Goal: Task Accomplishment & Management: Use online tool/utility

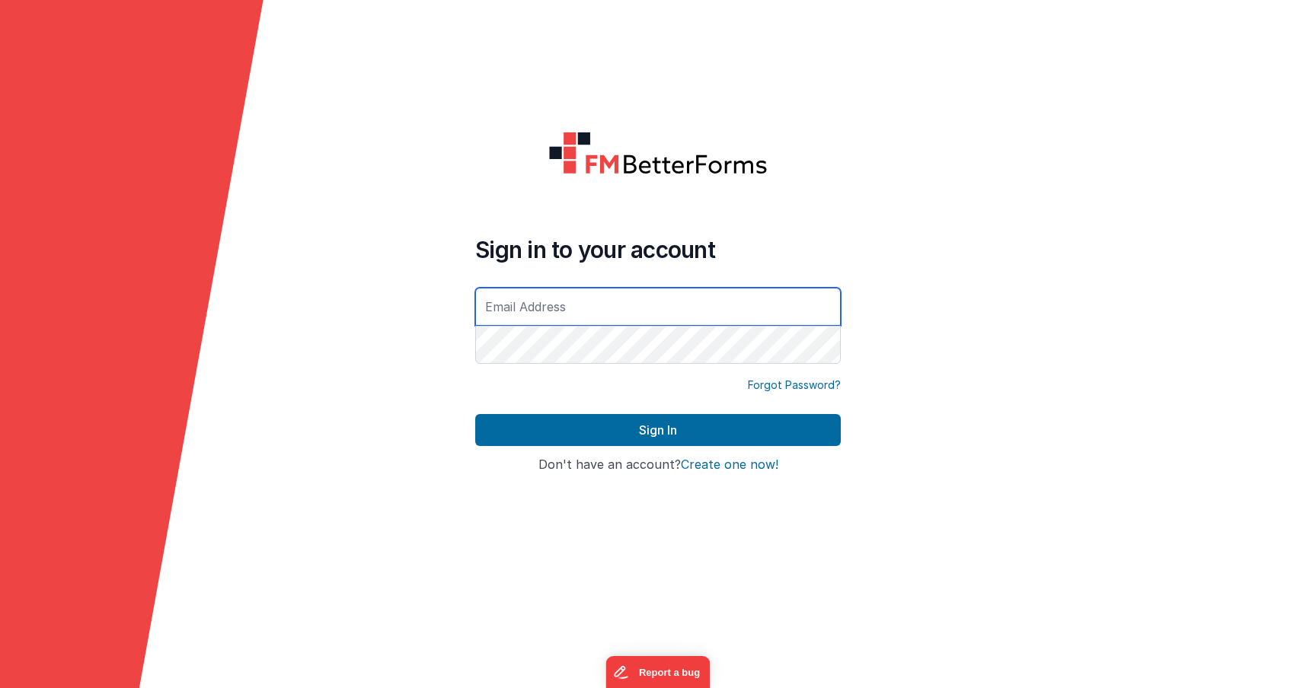
click at [647, 323] on input "text" at bounding box center [658, 307] width 366 height 38
type input "[PERSON_NAME][EMAIL_ADDRESS][DOMAIN_NAME]"
click at [475, 414] on button "Sign In" at bounding box center [658, 430] width 366 height 32
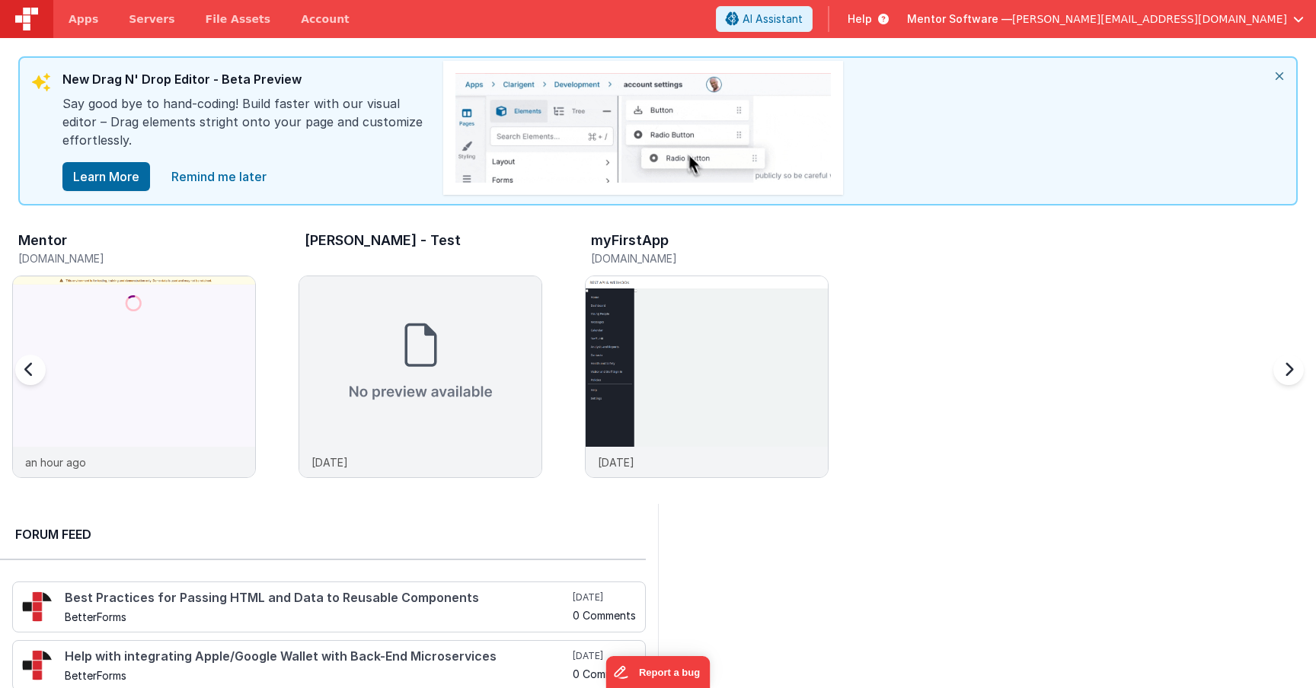
click at [126, 255] on h5 "[DOMAIN_NAME]" at bounding box center [137, 258] width 238 height 11
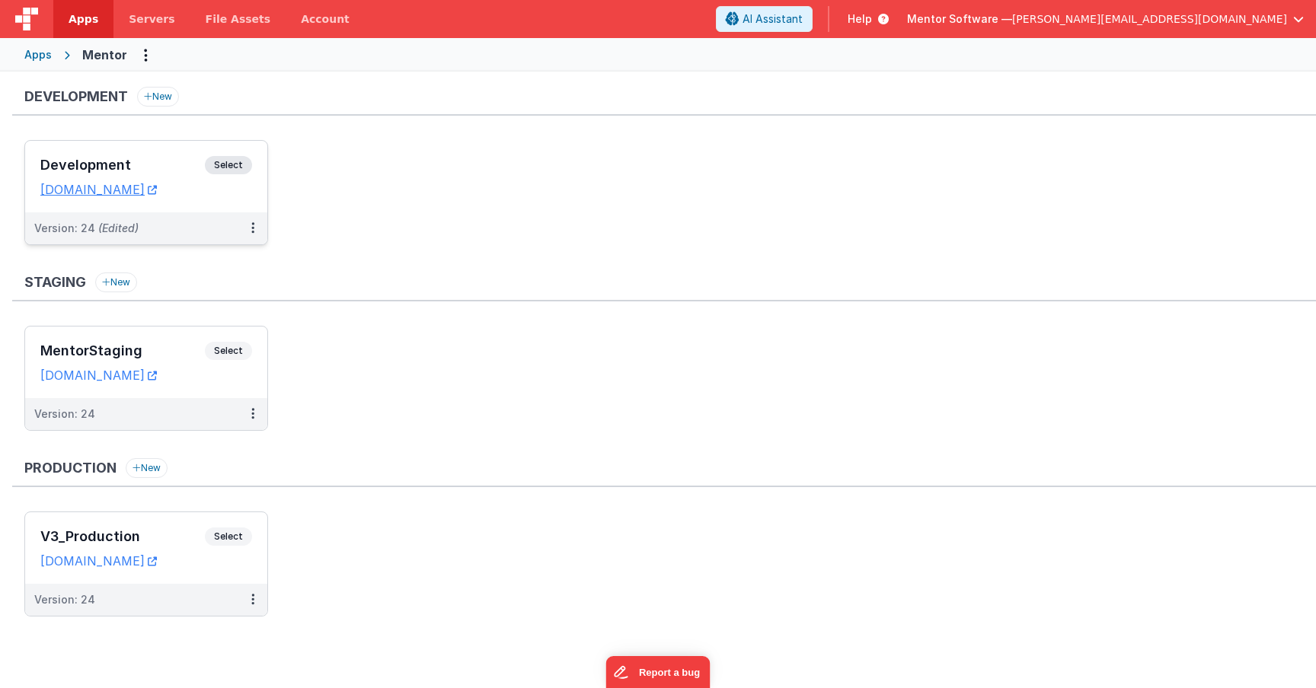
click at [223, 165] on span "Select" at bounding box center [228, 165] width 47 height 18
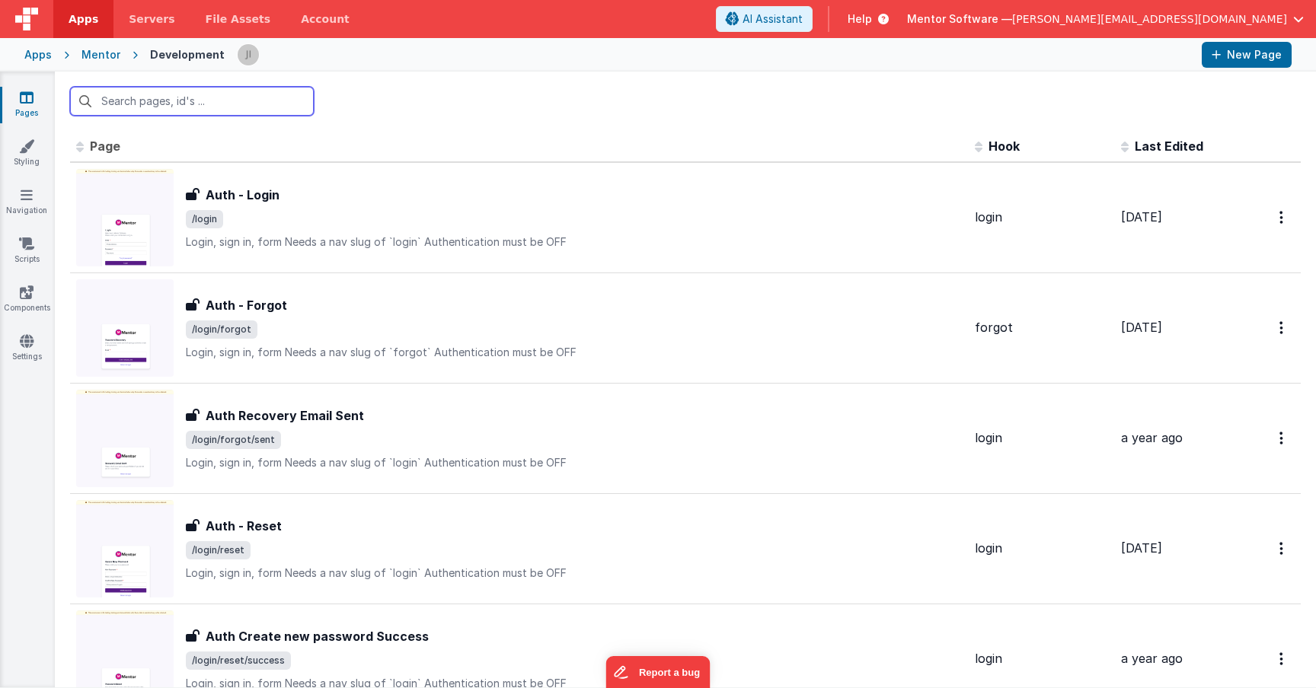
click at [274, 103] on input "text" at bounding box center [192, 101] width 244 height 29
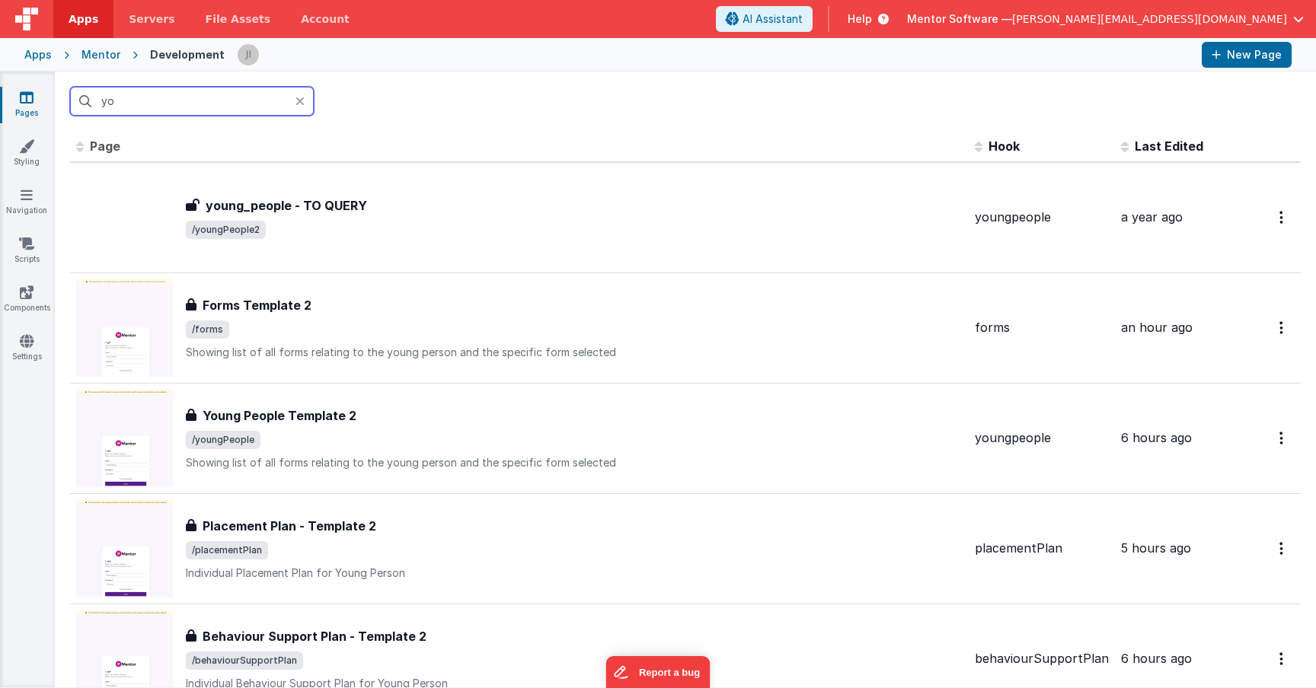
type input "y"
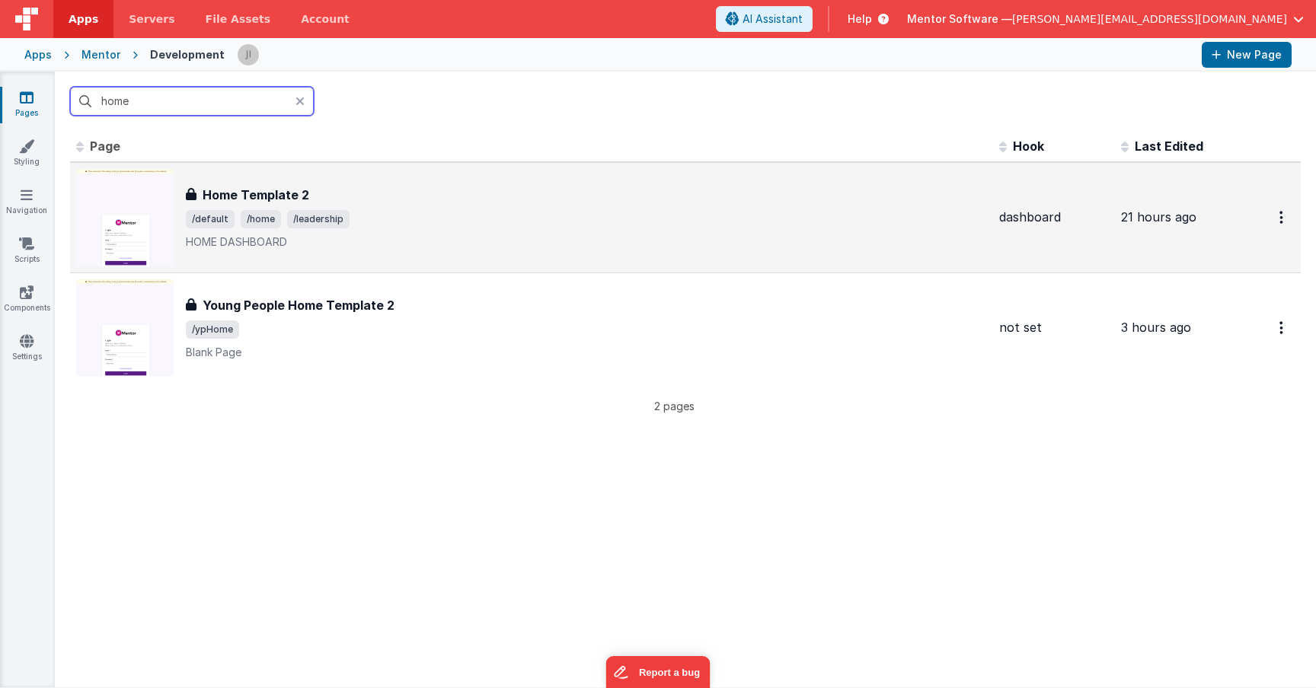
type input "home"
click at [446, 208] on div "Home Template 2 Home Template 2 /default /home /leadership HOME DASHBOARD" at bounding box center [586, 218] width 801 height 64
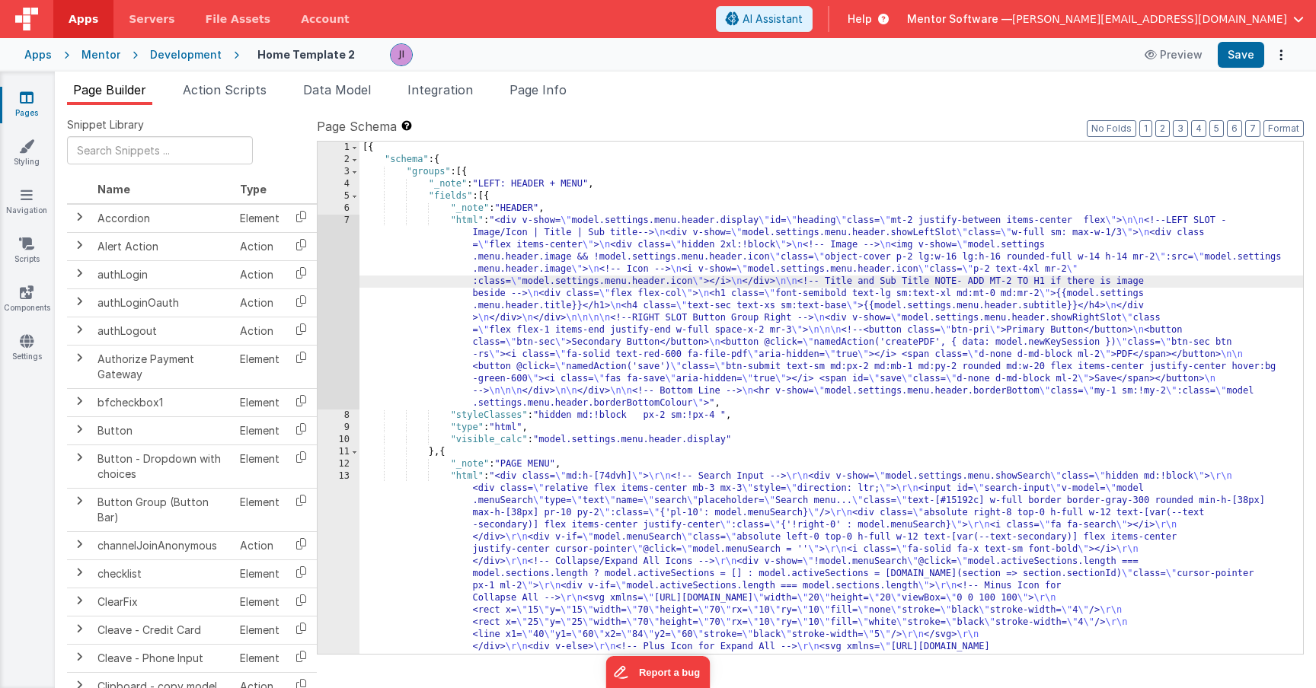
click at [254, 97] on li "Action Scripts" at bounding box center [225, 93] width 96 height 24
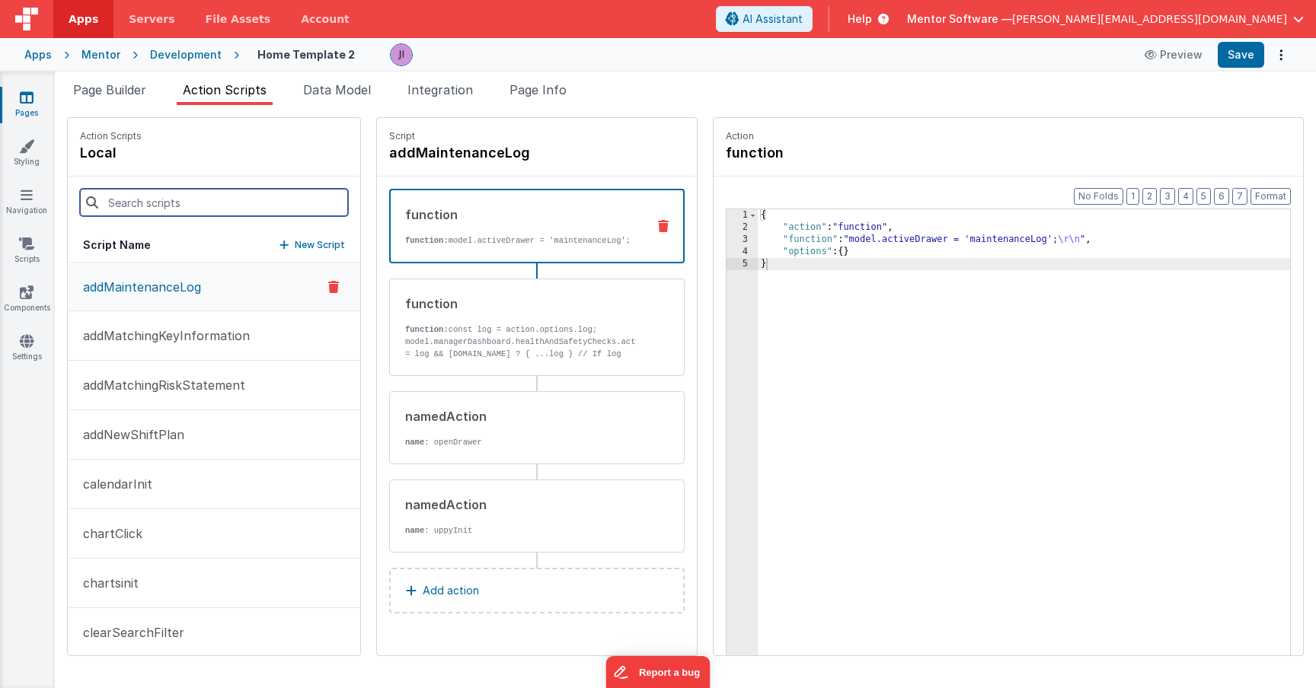
click at [180, 200] on input at bounding box center [214, 202] width 268 height 27
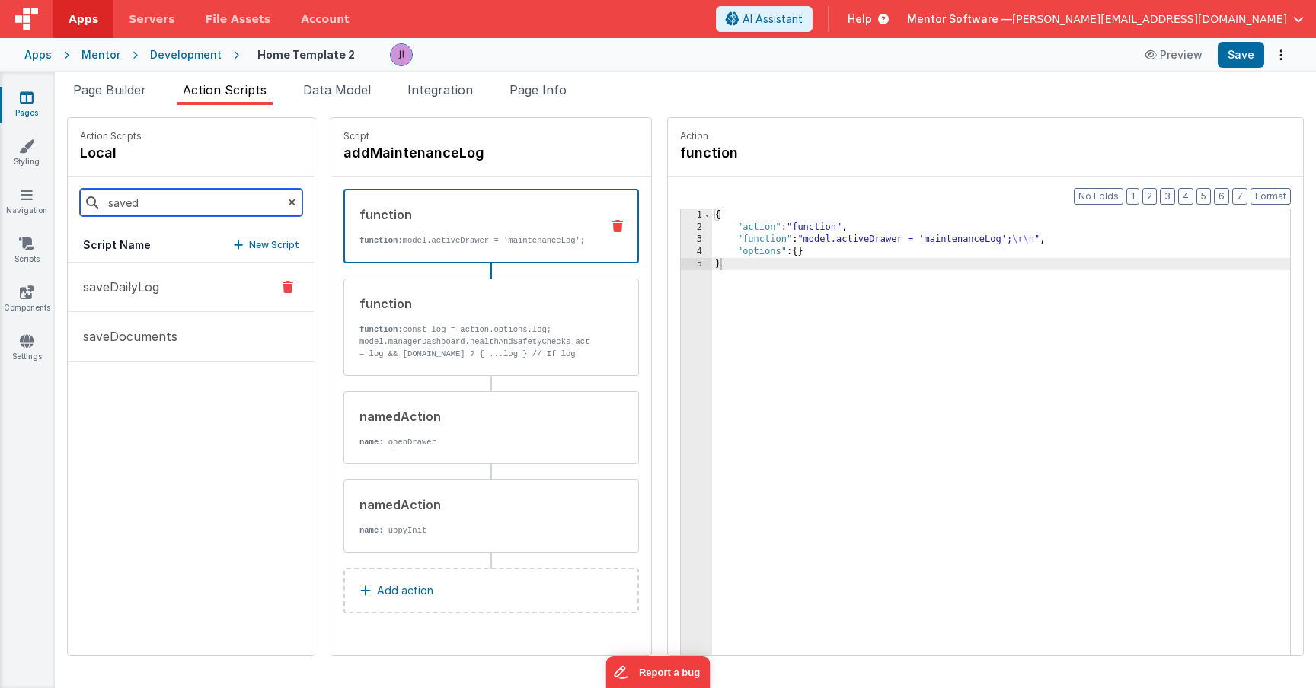
type input "saved"
click at [117, 286] on p "saveDailyLog" at bounding box center [116, 287] width 85 height 18
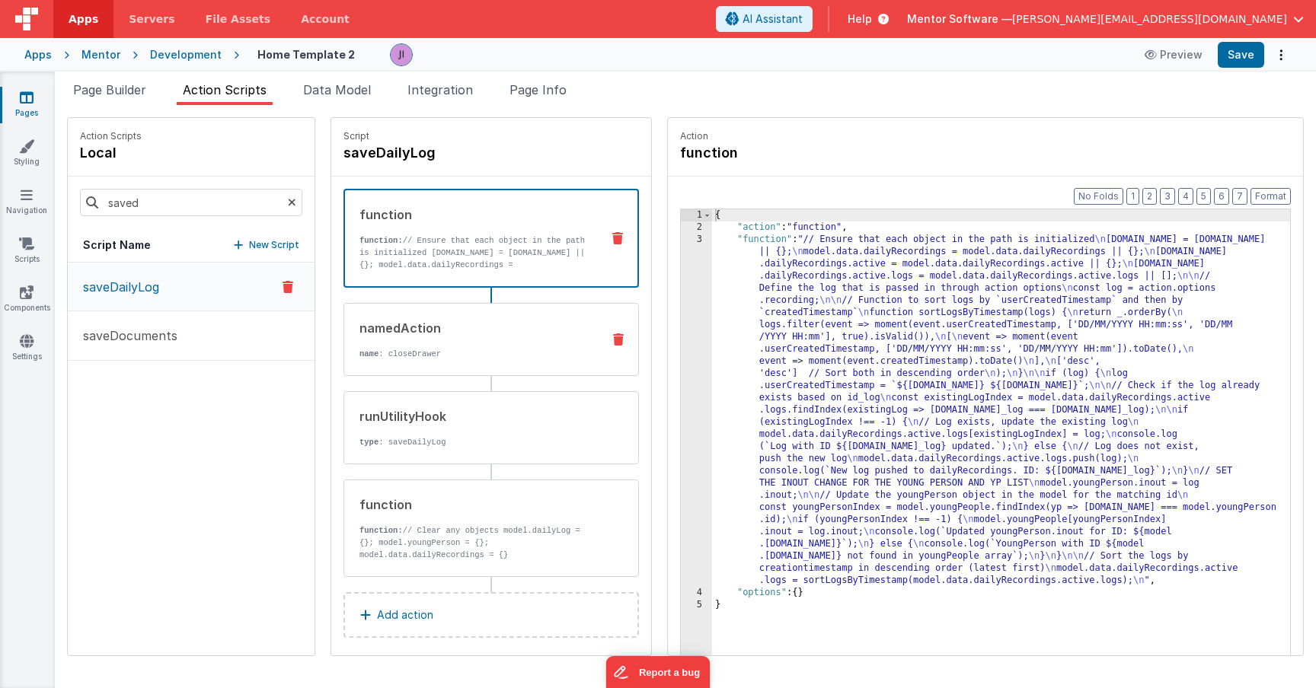
click at [359, 357] on p "name : closeDrawer" at bounding box center [474, 354] width 230 height 12
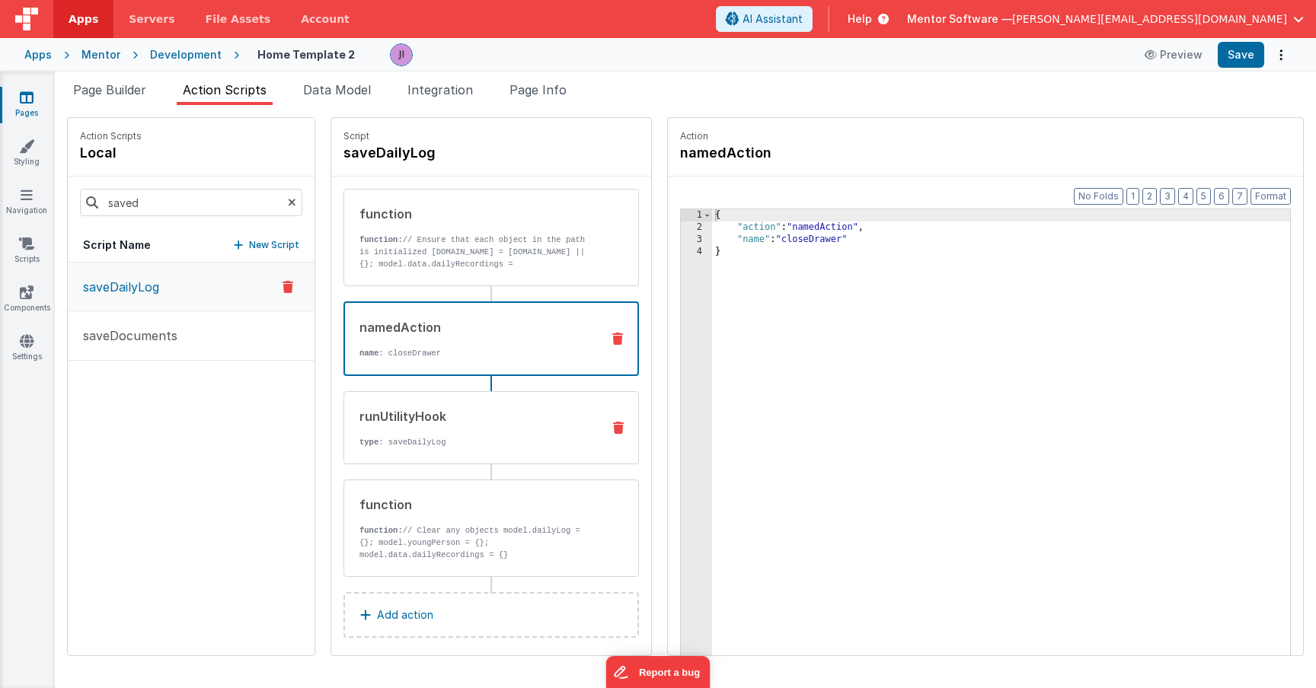
click at [376, 416] on div "runUtilityHook" at bounding box center [474, 416] width 230 height 18
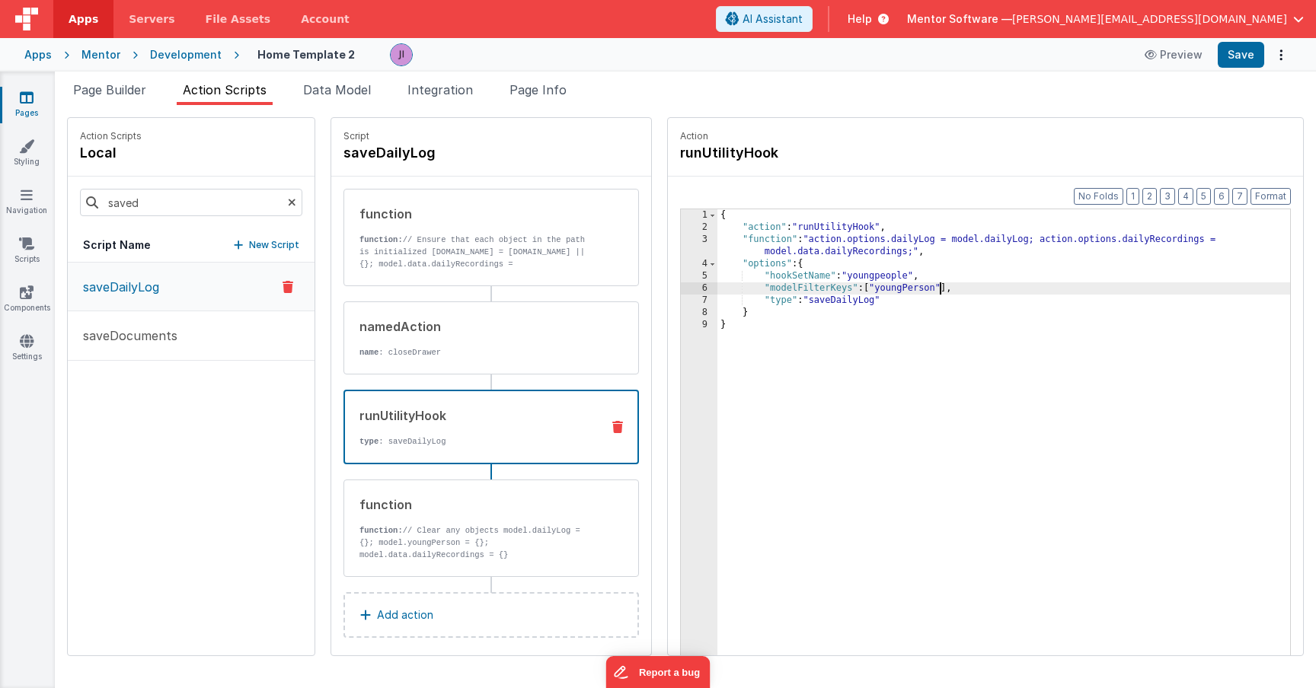
click at [896, 292] on div "{ "action" : "runUtilityHook" , "function" : "action.options.dailyLog = model.d…" at bounding box center [1003, 468] width 573 height 518
click at [897, 292] on div "{ "action" : "runUtilityHook" , "function" : "action.options.dailyLog = model.d…" at bounding box center [1003, 468] width 573 height 518
click at [899, 292] on div "{ "action" : "runUtilityHook" , "function" : "action.options.dailyLog = model.d…" at bounding box center [1003, 468] width 573 height 518
drag, startPoint x: 809, startPoint y: 292, endPoint x: 751, endPoint y: 289, distance: 58.0
click at [751, 289] on div "{ "action" : "runUtilityHook" , "function" : "action.options.dailyLog = model.d…" at bounding box center [1003, 468] width 573 height 518
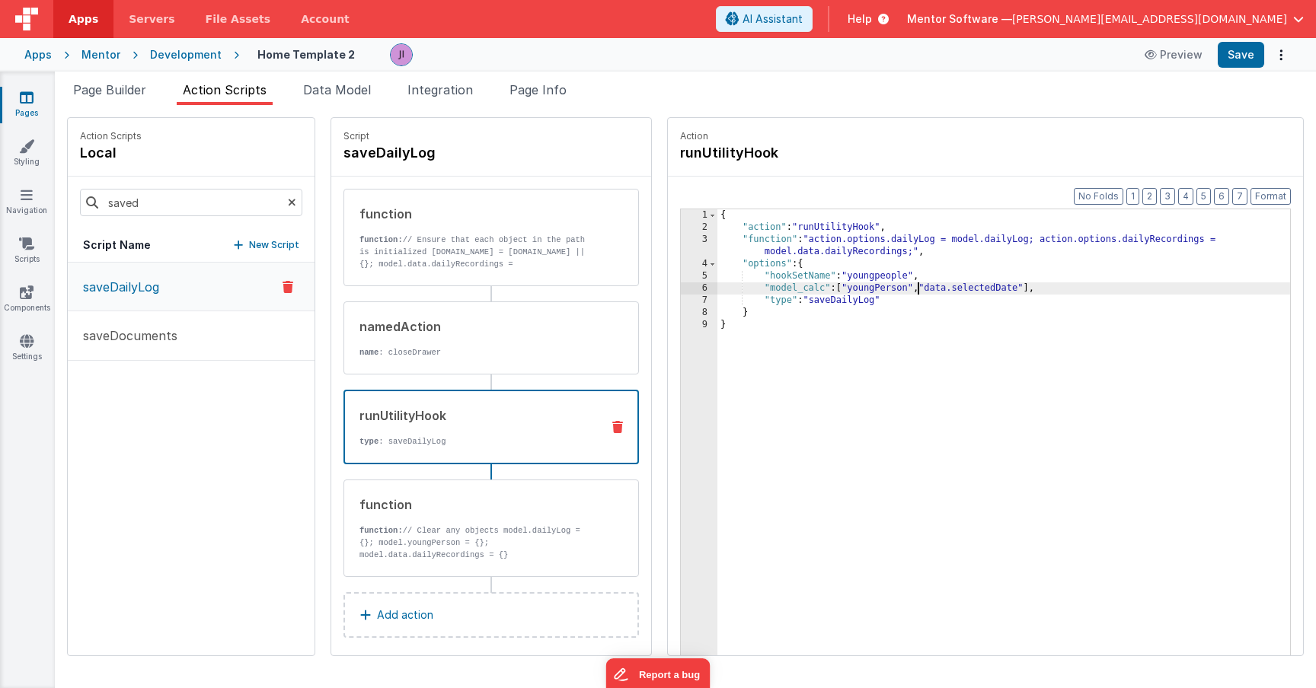
click at [873, 286] on div "{ "action" : "runUtilityHook" , "function" : "action.options.dailyLog = model.d…" at bounding box center [1003, 468] width 573 height 518
click at [798, 290] on div "{ "action" : "runUtilityHook" , "function" : "action.options.dailyLog = model.d…" at bounding box center [1003, 468] width 573 height 518
click at [803, 291] on div "{ "action" : "runUtilityHook" , "function" : "action.options.dailyLog = model.d…" at bounding box center [1003, 468] width 573 height 518
click at [1104, 299] on div "{ "action" : "runUtilityHook" , "function" : "action.options.dailyLog = model.d…" at bounding box center [1003, 468] width 573 height 518
click at [1103, 292] on div "{ "action" : "runUtilityHook" , "function" : "action.options.dailyLog = model.d…" at bounding box center [1003, 468] width 573 height 518
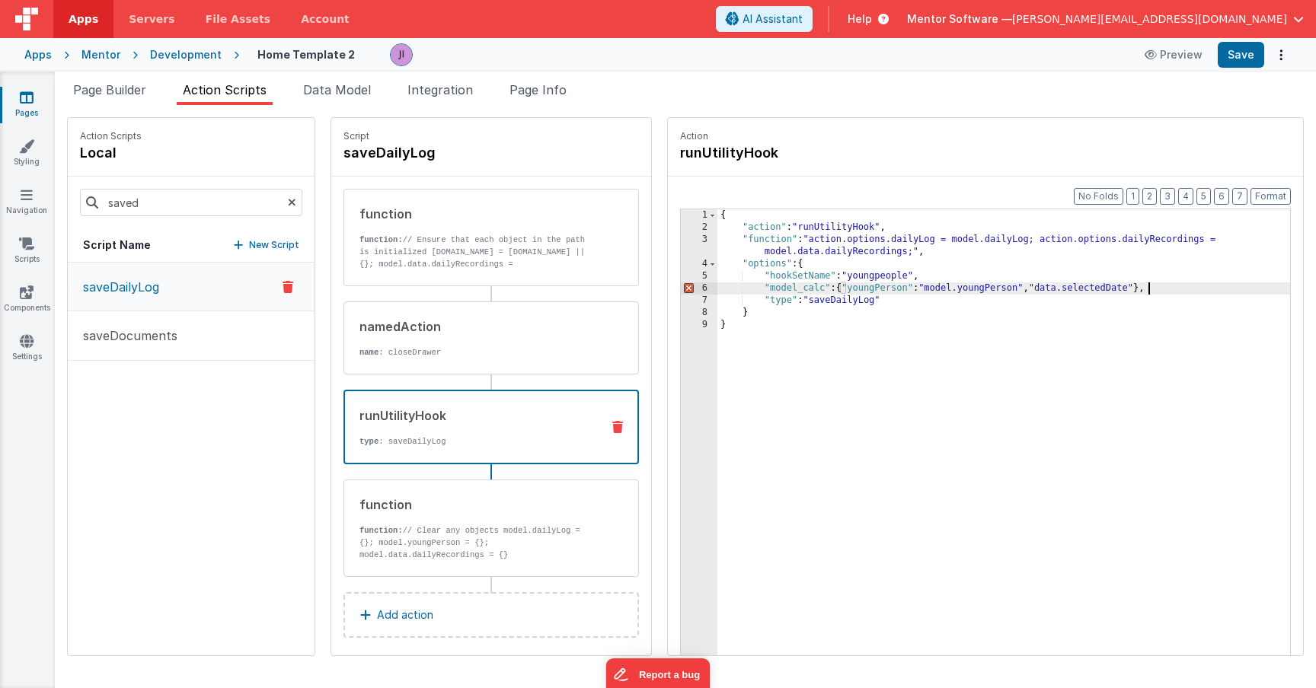
click at [998, 292] on div "{ "action" : "runUtilityHook" , "function" : "action.options.dailyLog = model.d…" at bounding box center [1003, 468] width 573 height 518
click at [996, 292] on div "{ "action" : "runUtilityHook" , "function" : "action.options.dailyLog = model.d…" at bounding box center [1003, 468] width 573 height 518
click at [1001, 289] on div "{ "action" : "runUtilityHook" , "function" : "action.options.dailyLog = model.d…" at bounding box center [1003, 468] width 573 height 518
click at [994, 289] on div "{ "action" : "runUtilityHook" , "function" : "action.options.dailyLog = model.d…" at bounding box center [1003, 468] width 573 height 518
click at [1250, 59] on button "Save" at bounding box center [1241, 55] width 46 height 26
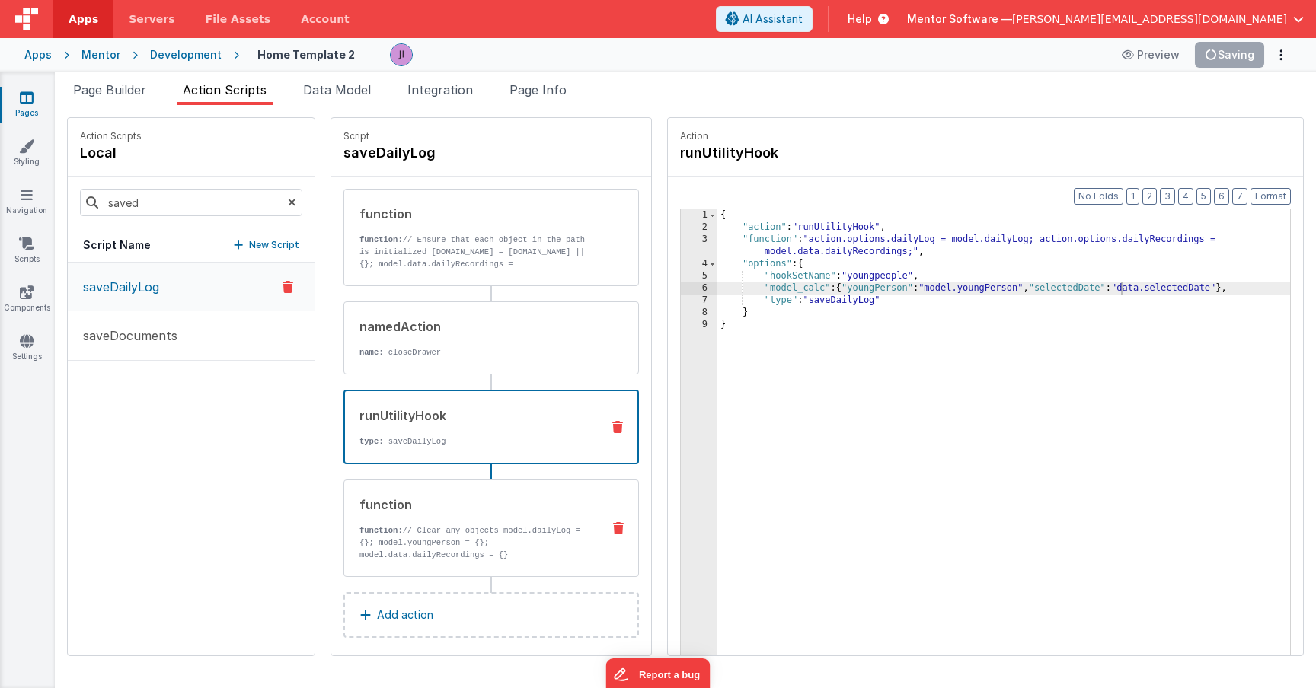
click at [427, 506] on div "function" at bounding box center [474, 505] width 230 height 18
click at [442, 452] on div "runUtilityHook type : saveDailyLog" at bounding box center [490, 427] width 295 height 75
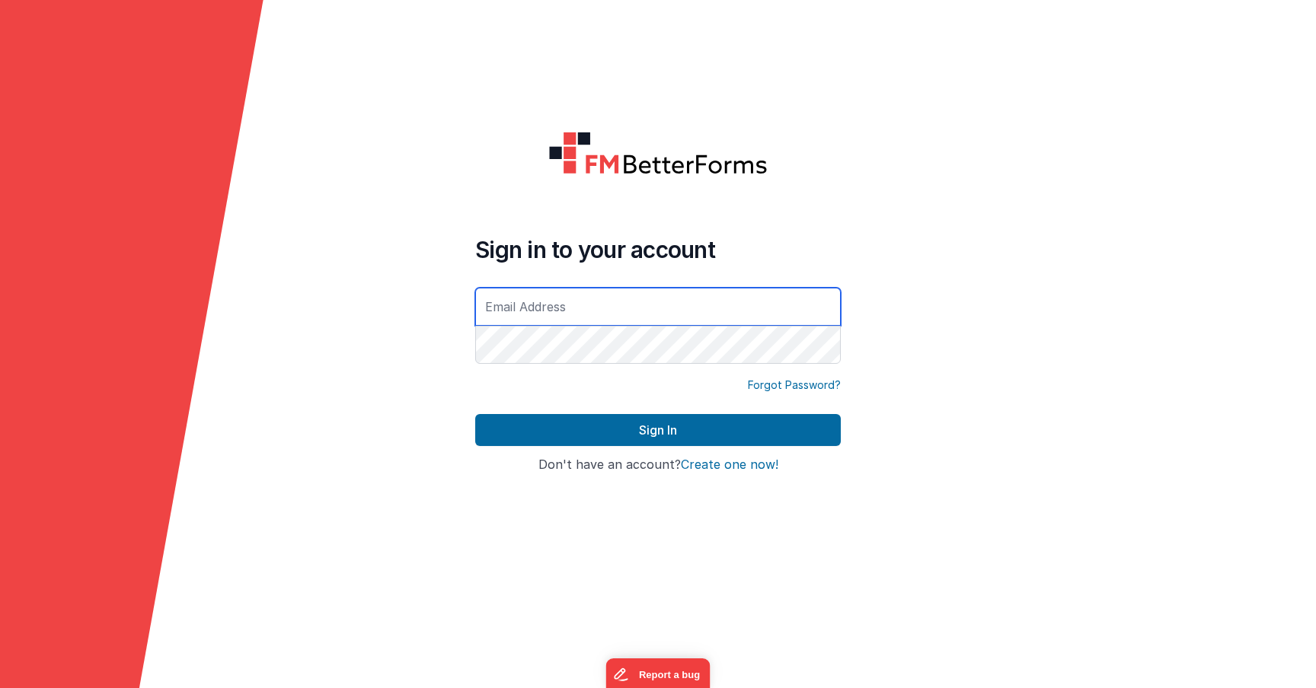
click at [491, 303] on input "text" at bounding box center [658, 307] width 366 height 38
type input "[PERSON_NAME][EMAIL_ADDRESS][DOMAIN_NAME]"
click at [475, 414] on button "Sign In" at bounding box center [658, 430] width 366 height 32
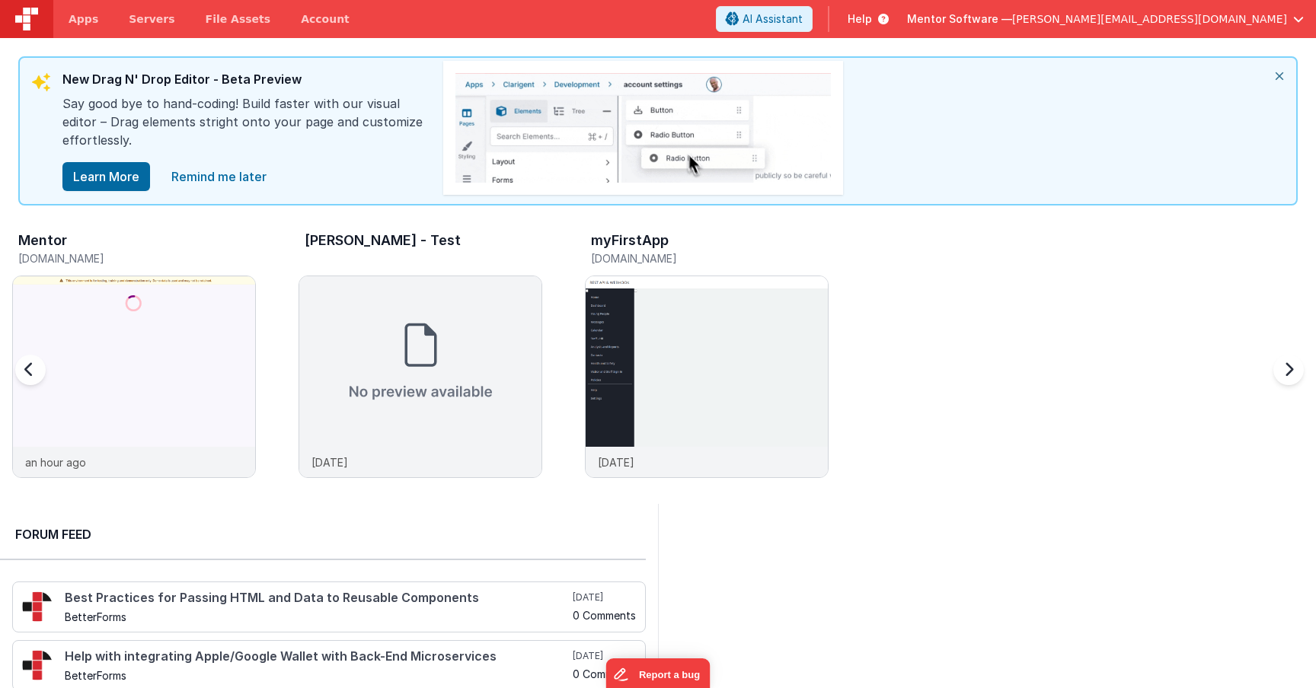
click at [207, 260] on h5 "[DOMAIN_NAME]" at bounding box center [137, 258] width 238 height 11
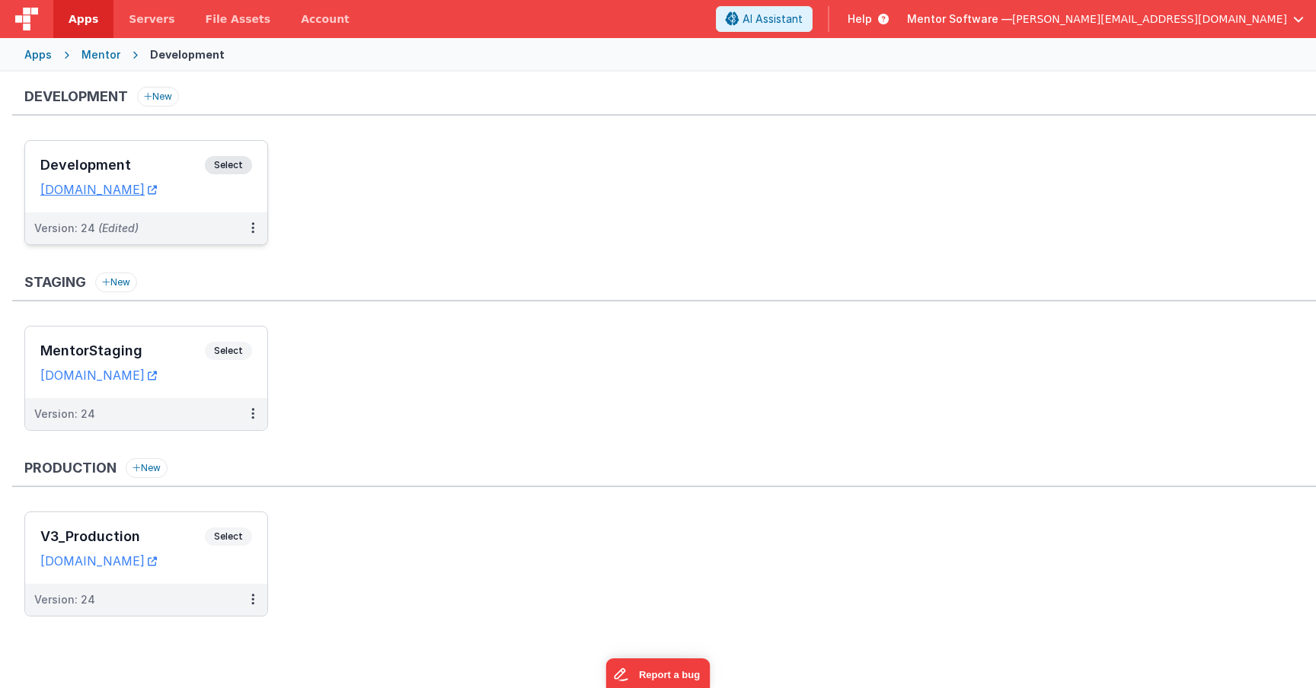
click at [241, 174] on span "Select" at bounding box center [228, 165] width 47 height 18
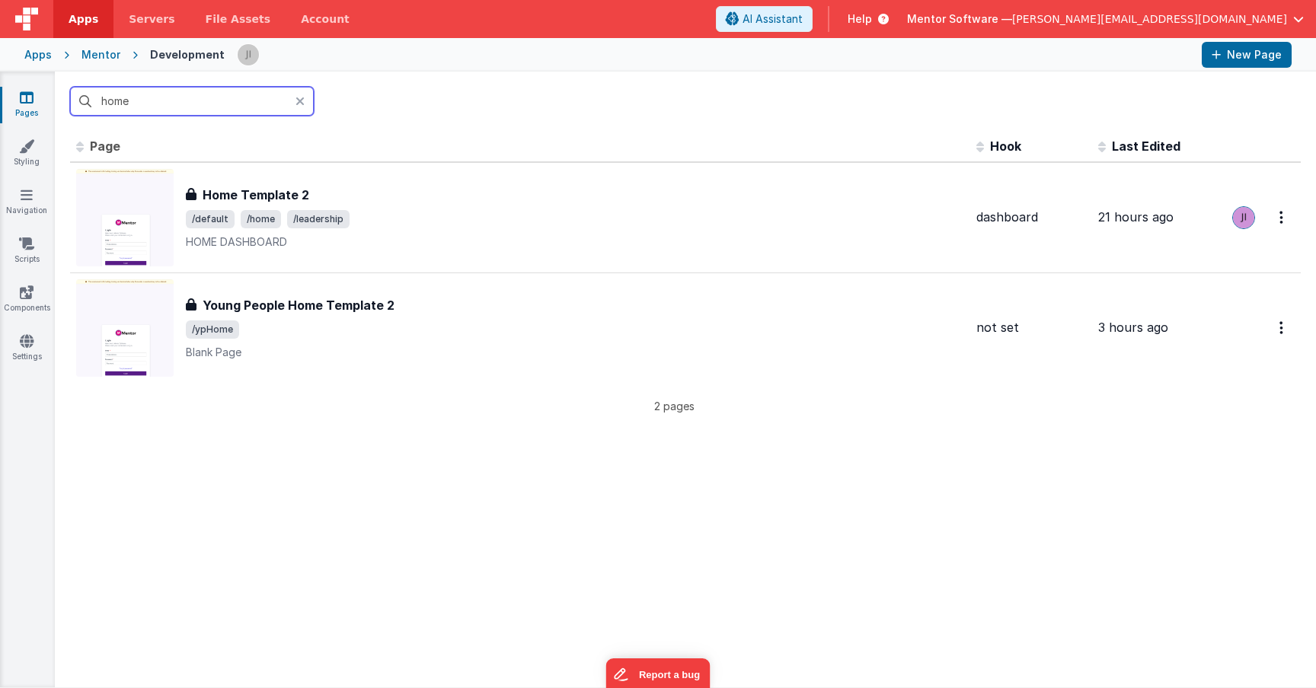
click at [249, 109] on input "home" at bounding box center [192, 101] width 244 height 29
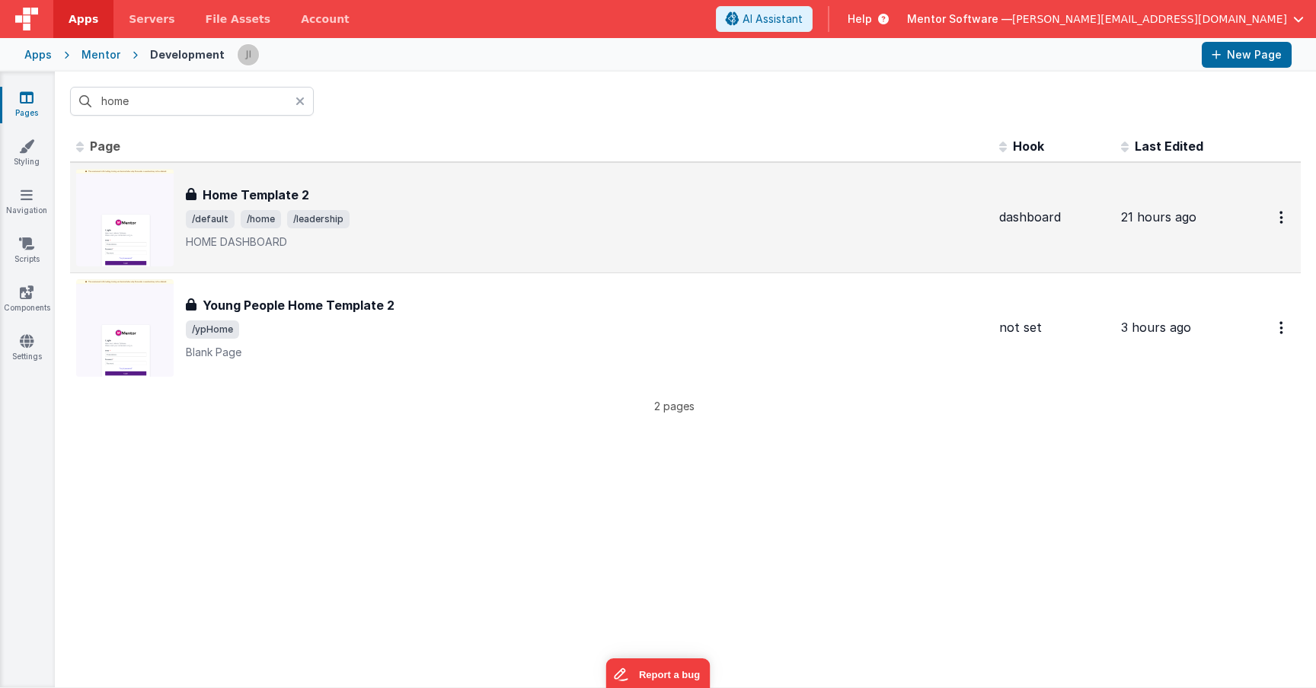
click at [414, 193] on div "Home Template 2" at bounding box center [586, 195] width 801 height 18
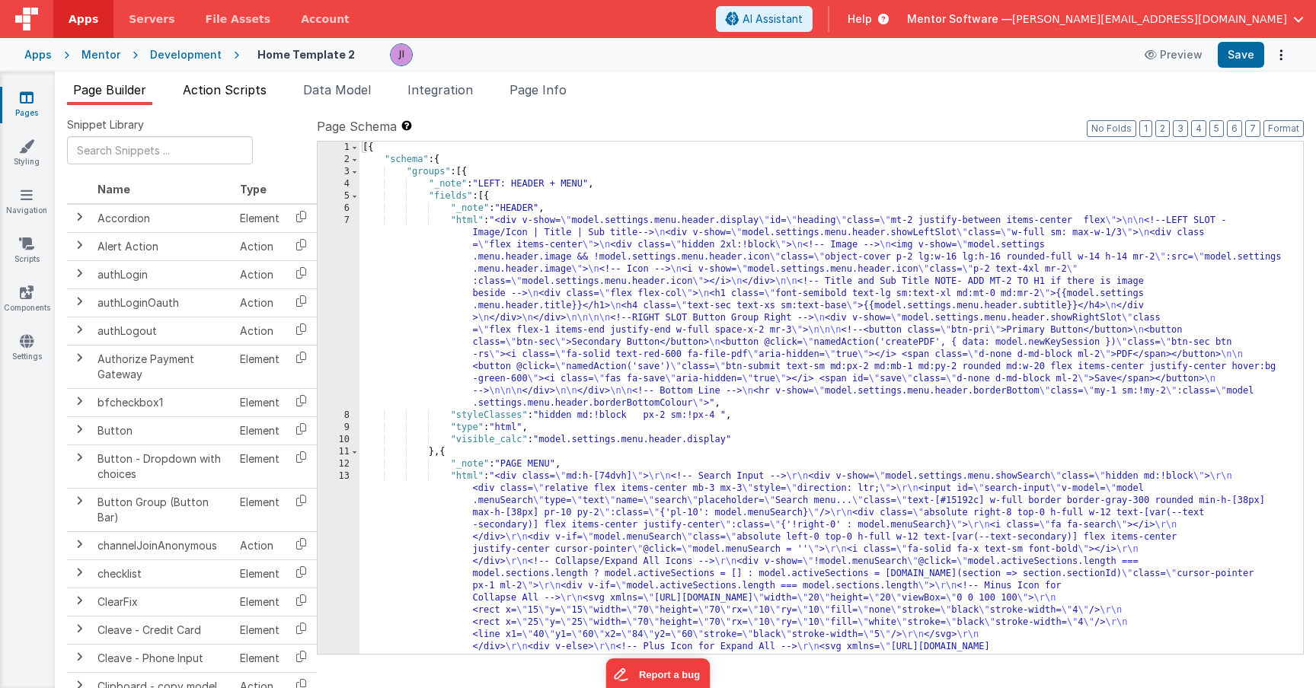
click at [214, 104] on li "Action Scripts" at bounding box center [225, 93] width 96 height 24
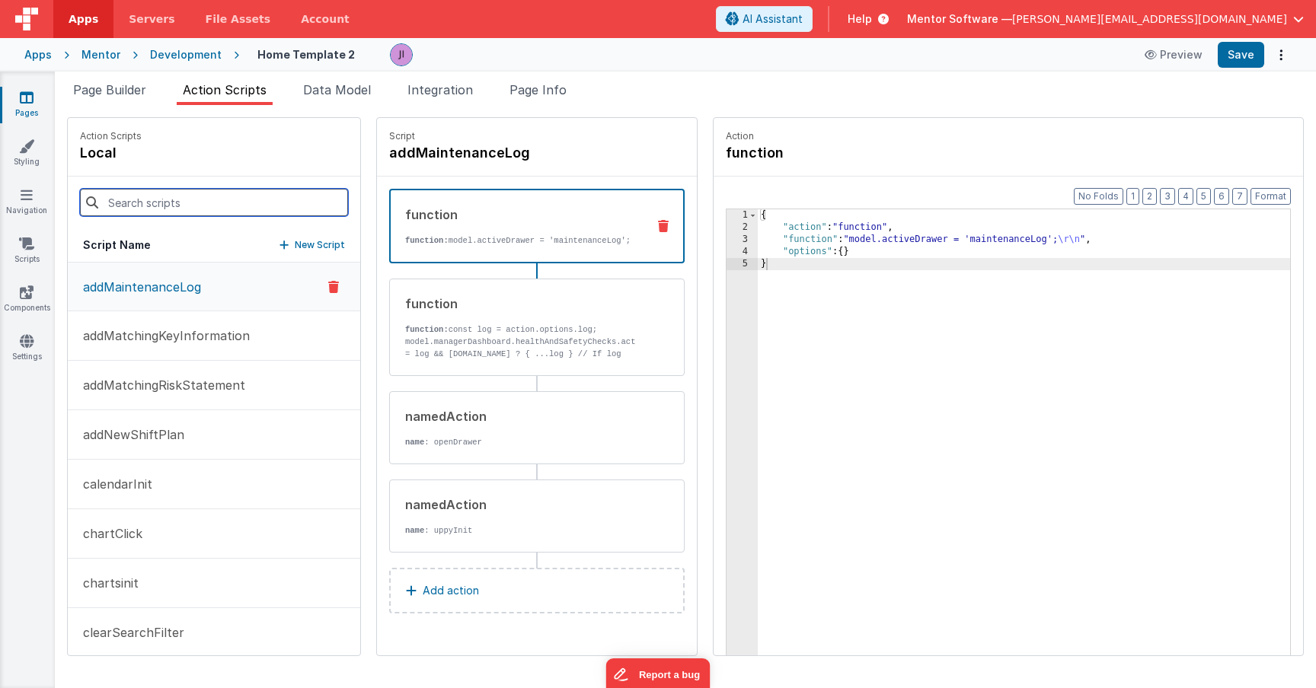
click at [173, 195] on input at bounding box center [214, 202] width 268 height 27
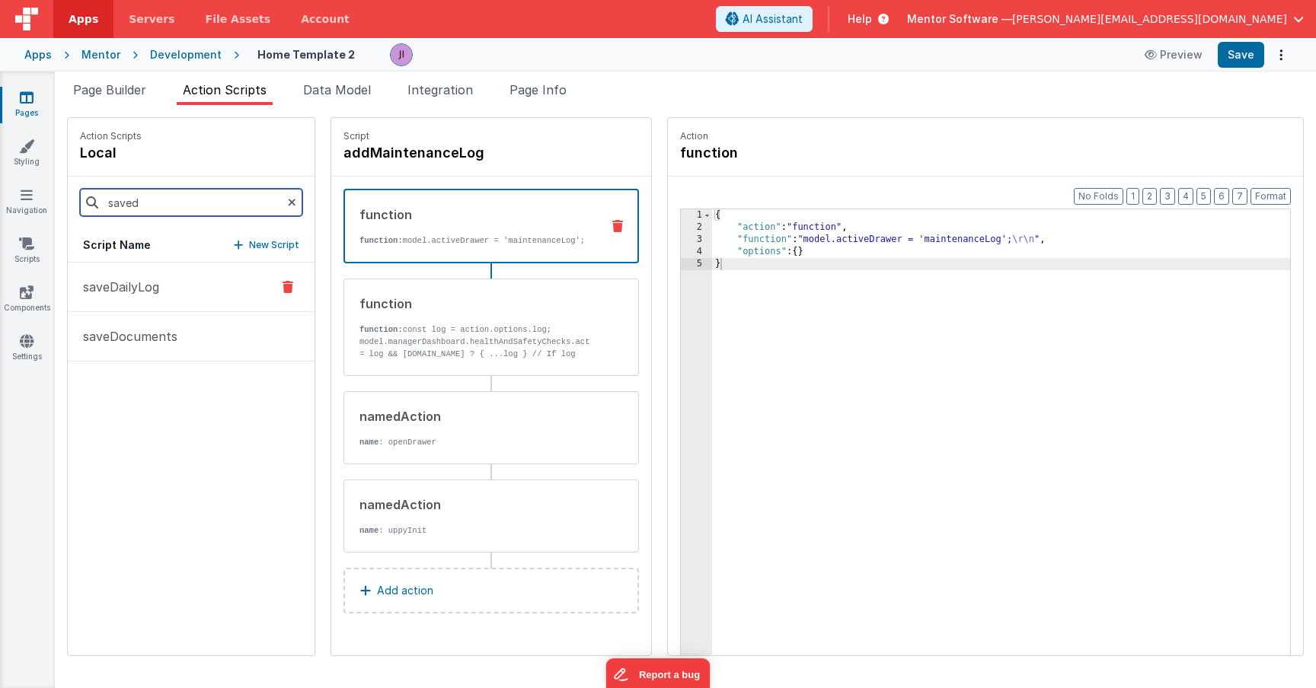
type input "saved"
click at [142, 303] on button "saveDailyLog" at bounding box center [191, 288] width 247 height 50
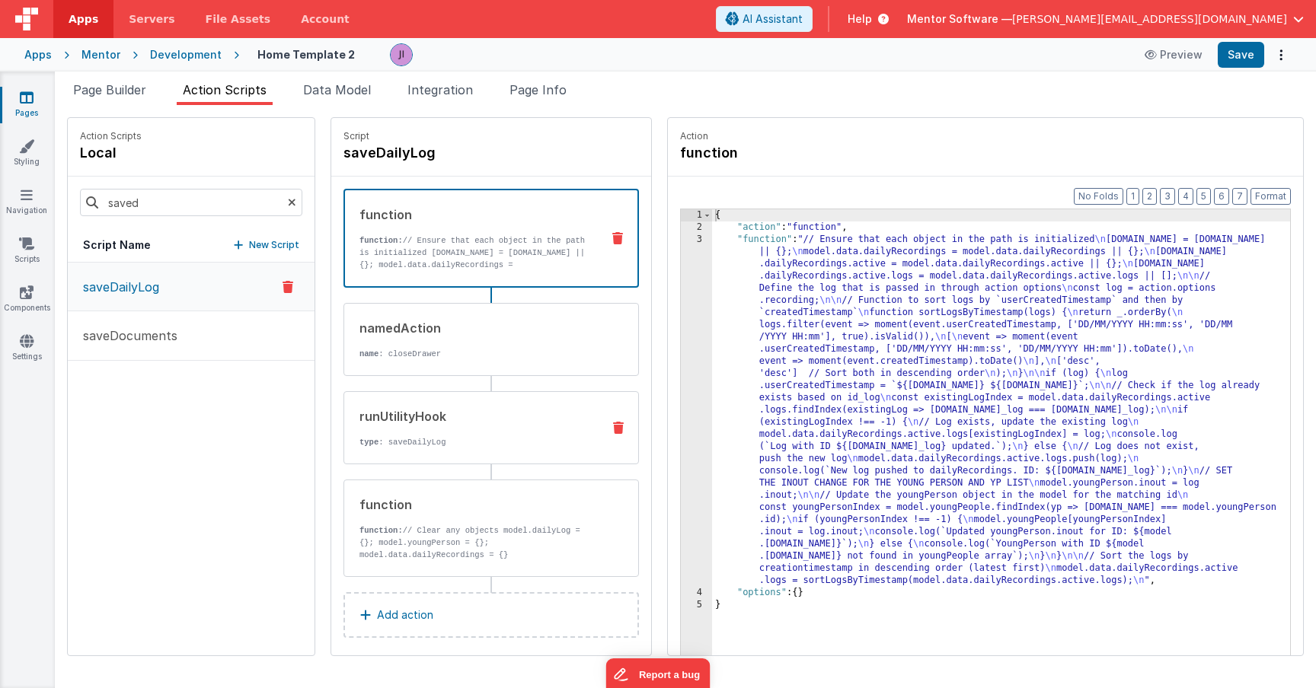
click at [366, 455] on div "runUtilityHook type : saveDailyLog" at bounding box center [490, 427] width 295 height 73
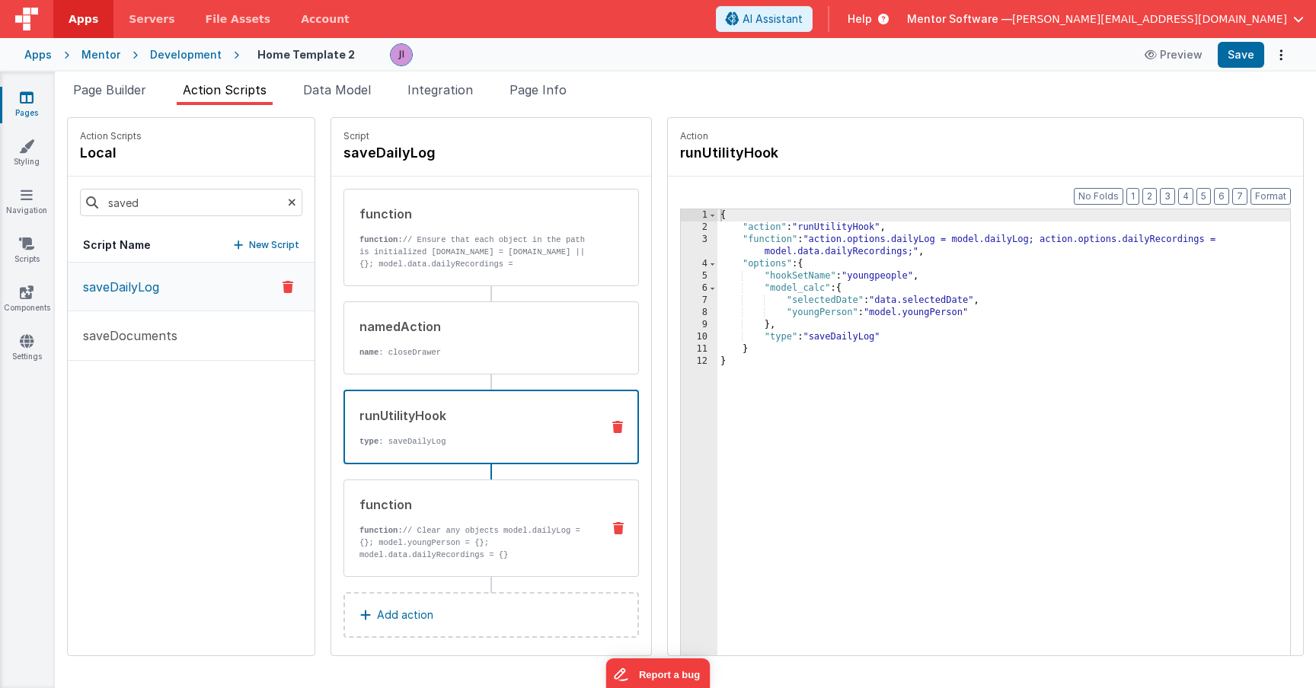
click at [433, 545] on p "function: // Clear any objects model.dailyLog = {}; model.youngPerson = {}; mod…" at bounding box center [474, 549] width 230 height 49
click at [445, 436] on p "type : saveDailyLog" at bounding box center [473, 442] width 229 height 12
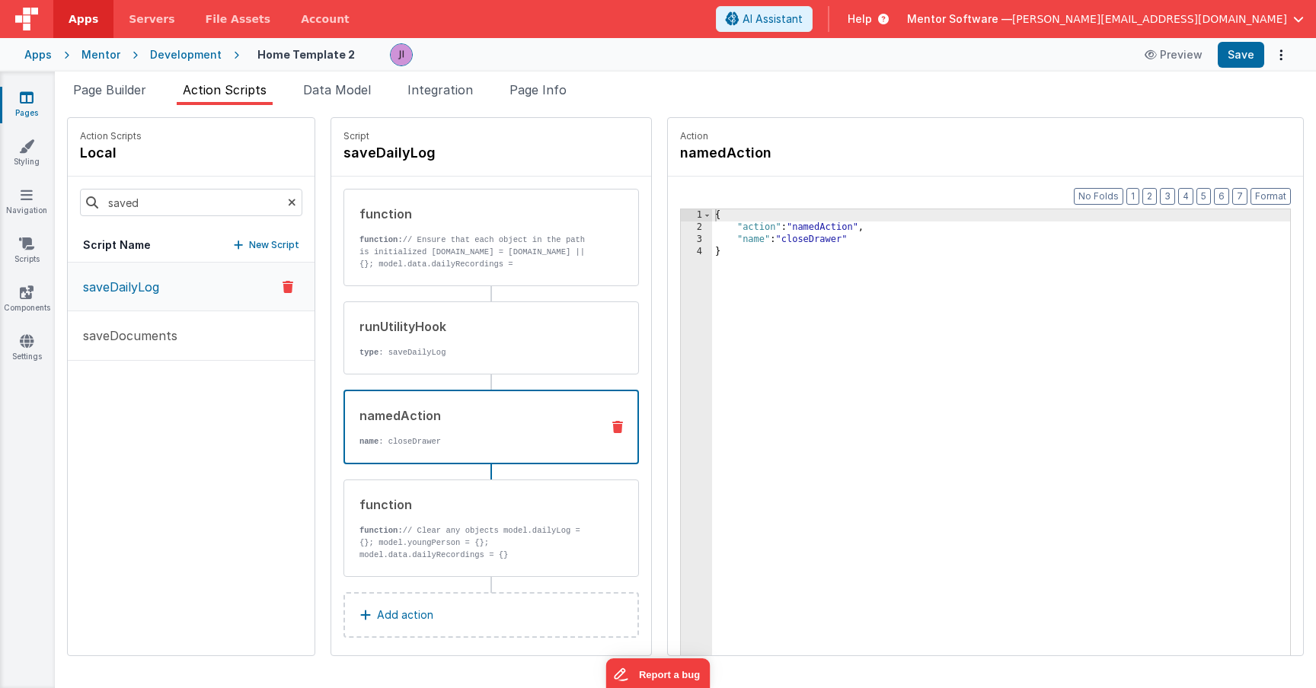
scroll to position [10, 0]
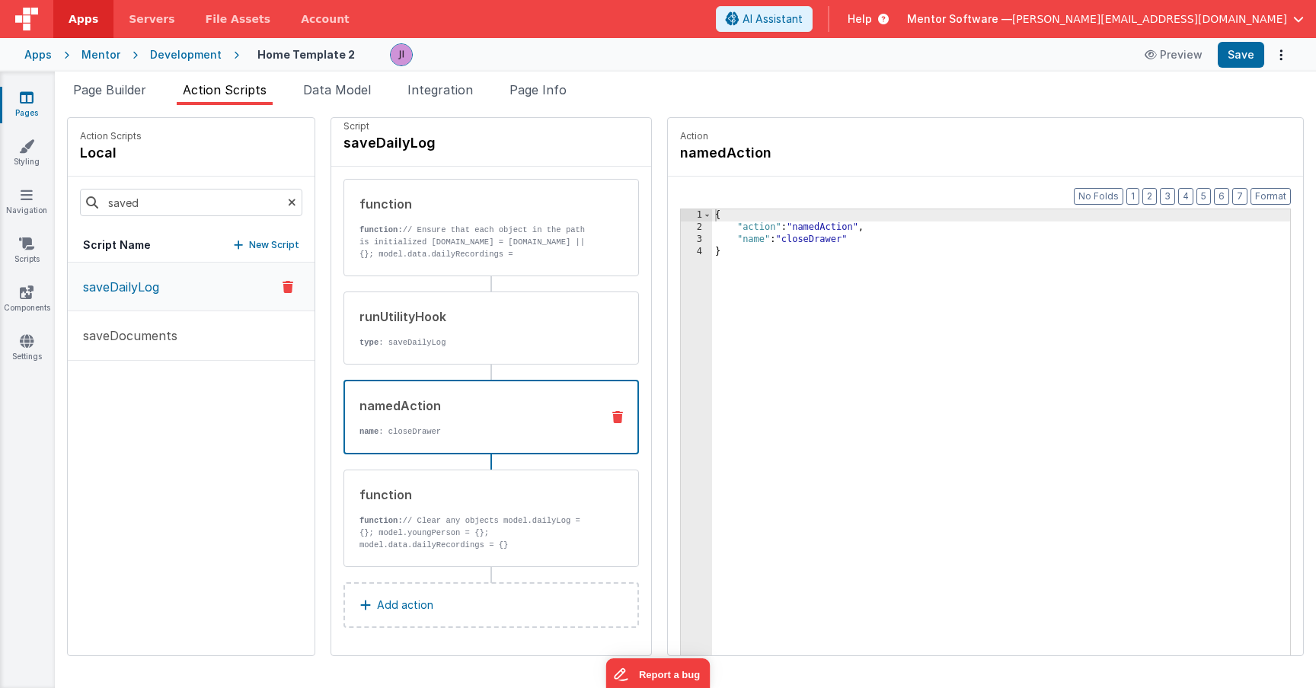
drag, startPoint x: 398, startPoint y: 352, endPoint x: 368, endPoint y: 5, distance: 348.5
click at [1237, 47] on button "Save" at bounding box center [1241, 55] width 46 height 26
click at [470, 511] on div "function function: // Clear any objects model.dailyLog = {}; model.youngPerson …" at bounding box center [466, 518] width 245 height 65
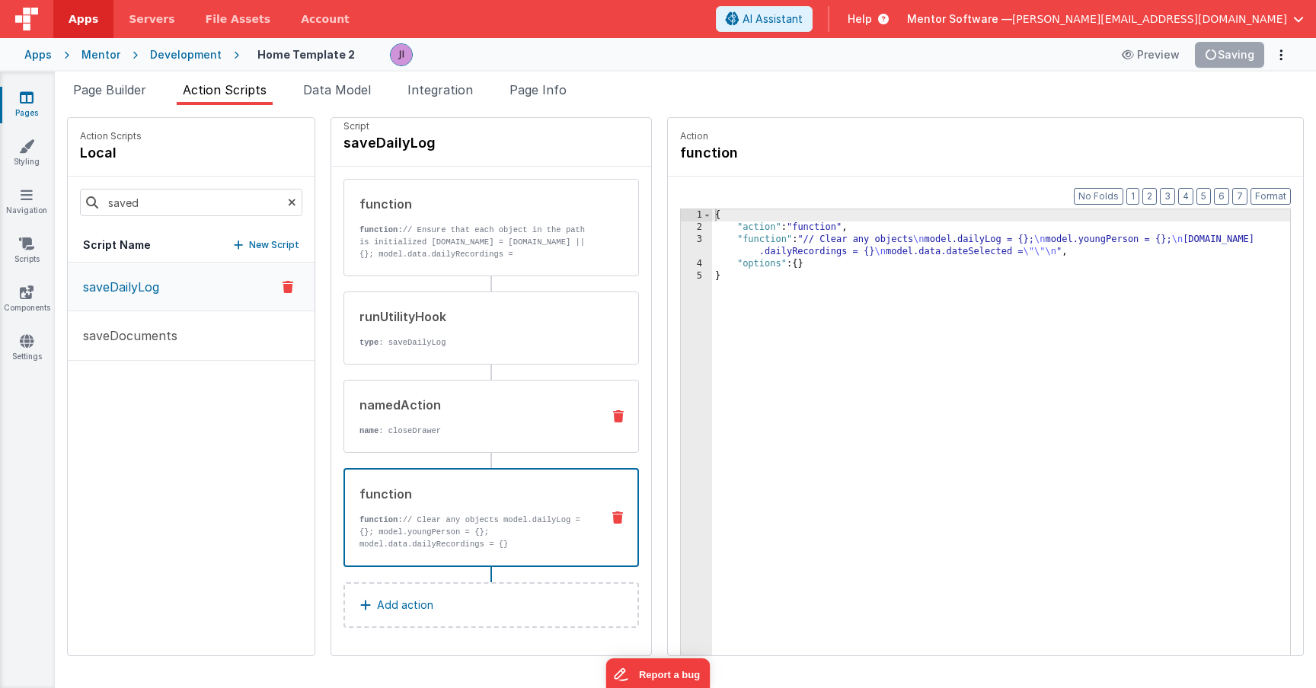
click at [472, 415] on div "namedAction name : closeDrawer" at bounding box center [466, 416] width 245 height 41
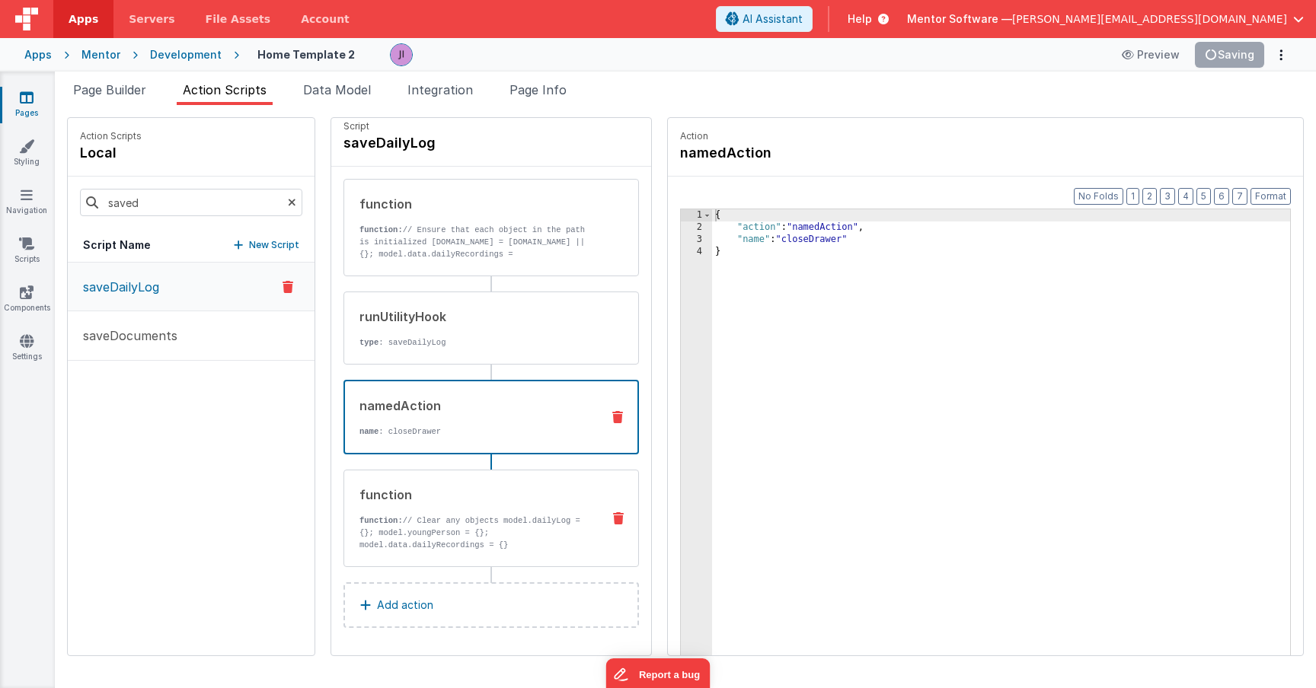
click at [460, 498] on div "function" at bounding box center [474, 495] width 230 height 18
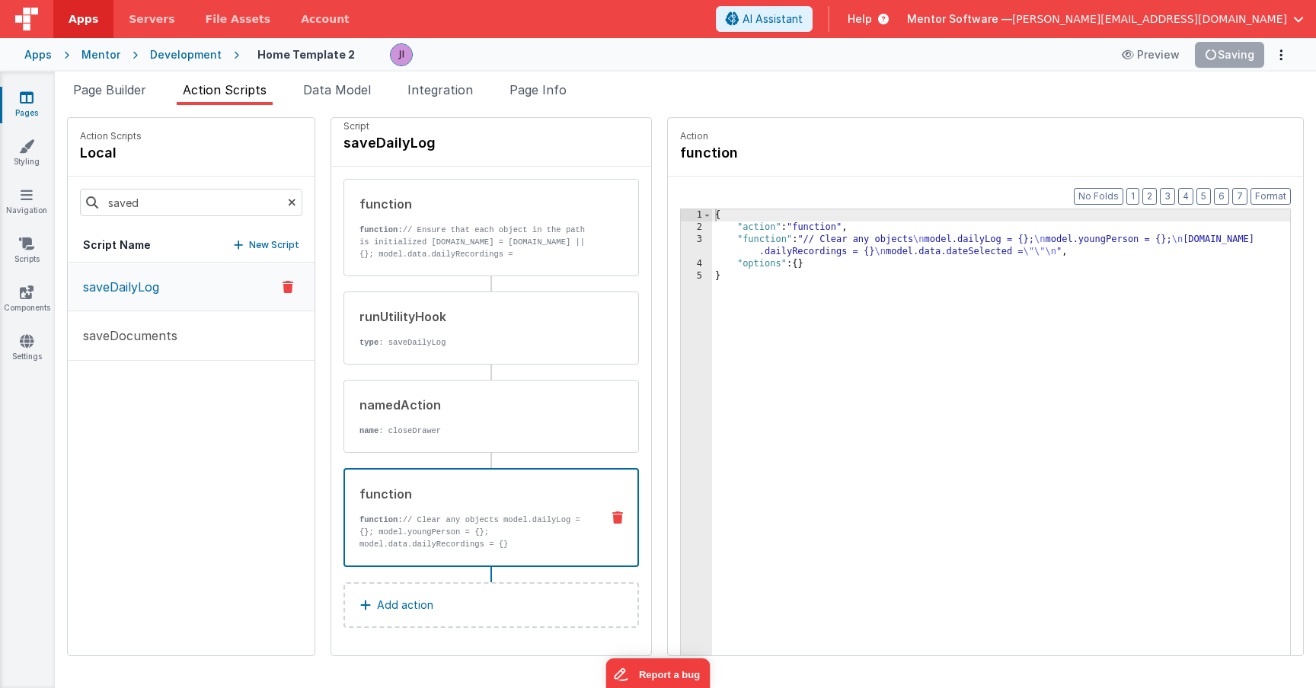
click at [736, 254] on div "{ "action" : "function" , "function" : "// Clear any objects \n model.dailyLog …" at bounding box center [1001, 468] width 578 height 518
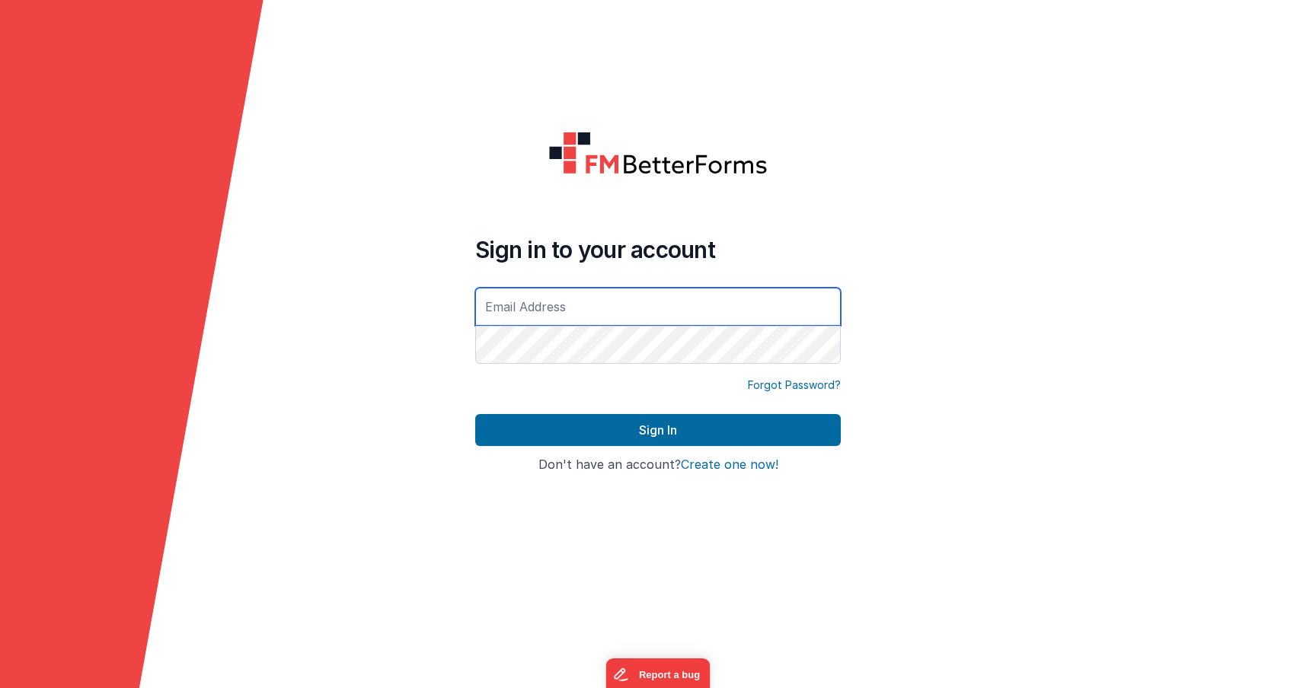
click at [477, 304] on input "text" at bounding box center [658, 307] width 366 height 38
click at [475, 414] on button "Sign In" at bounding box center [658, 430] width 366 height 32
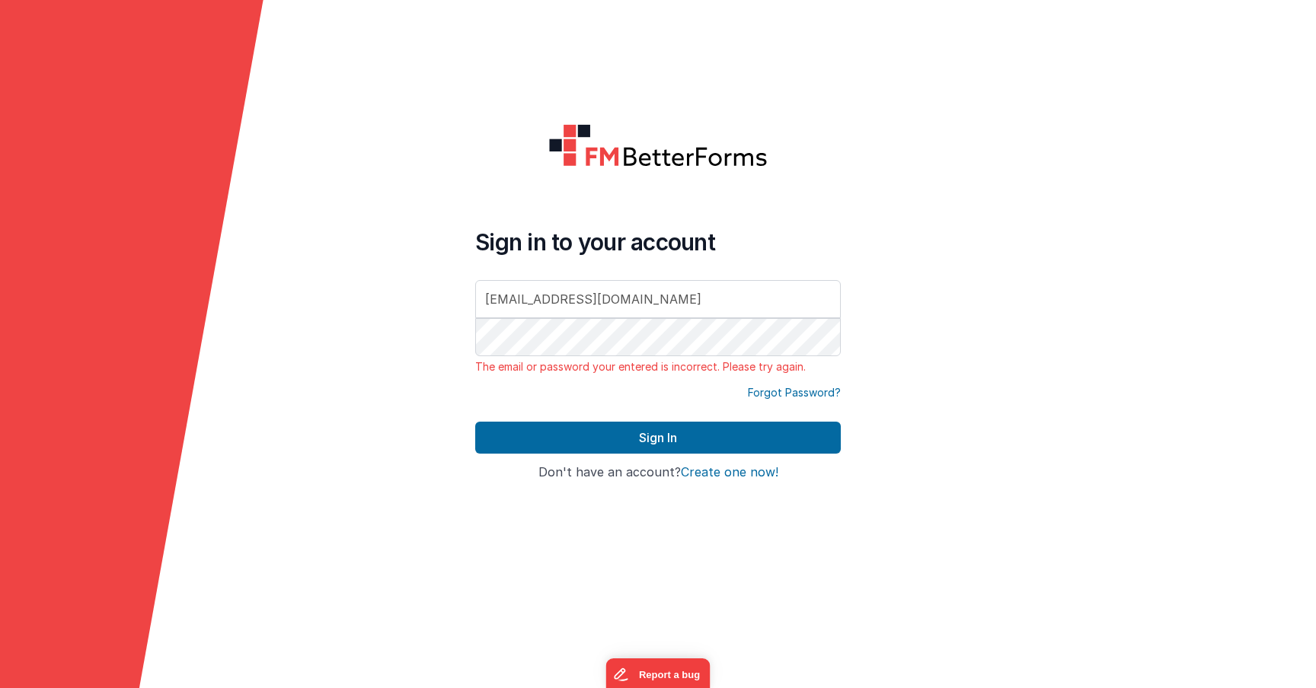
click at [650, 304] on input "[EMAIL_ADDRESS][DOMAIN_NAME]" at bounding box center [658, 299] width 366 height 38
type input "[PERSON_NAME][EMAIL_ADDRESS][DOMAIN_NAME]"
click at [475, 422] on button "Sign In" at bounding box center [658, 438] width 366 height 32
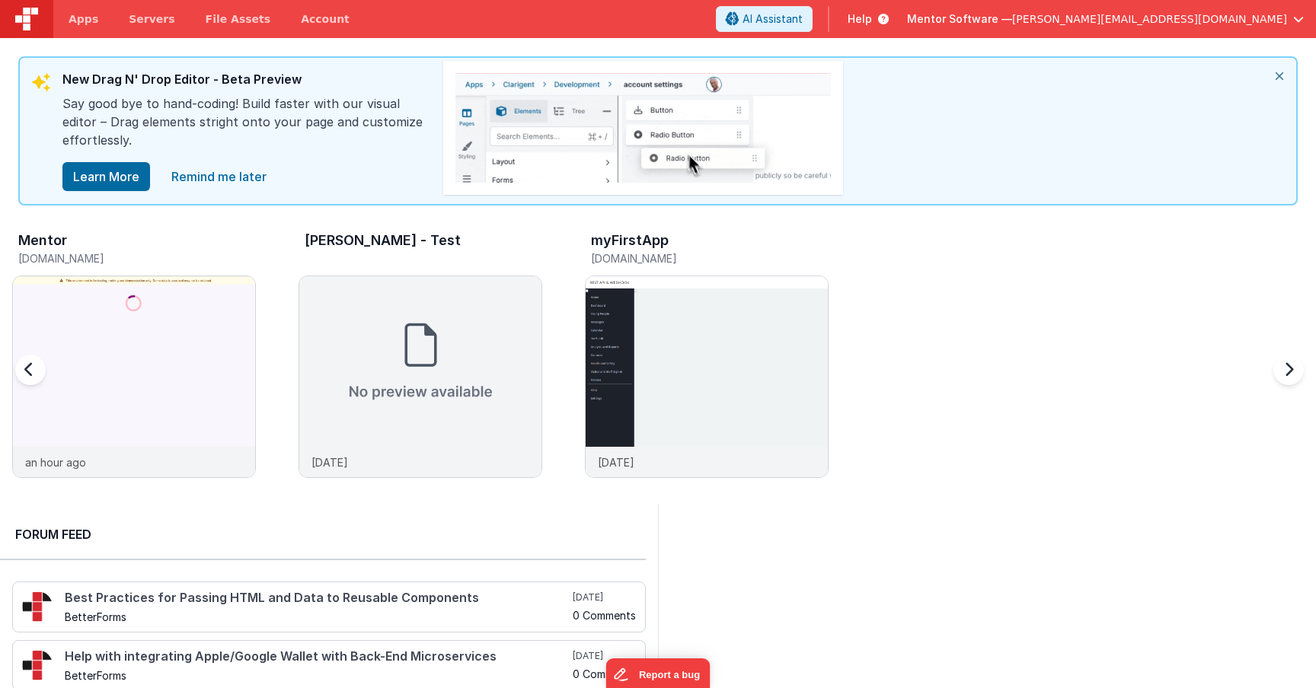
click at [152, 268] on div "Mentor [DOMAIN_NAME]" at bounding box center [137, 251] width 238 height 37
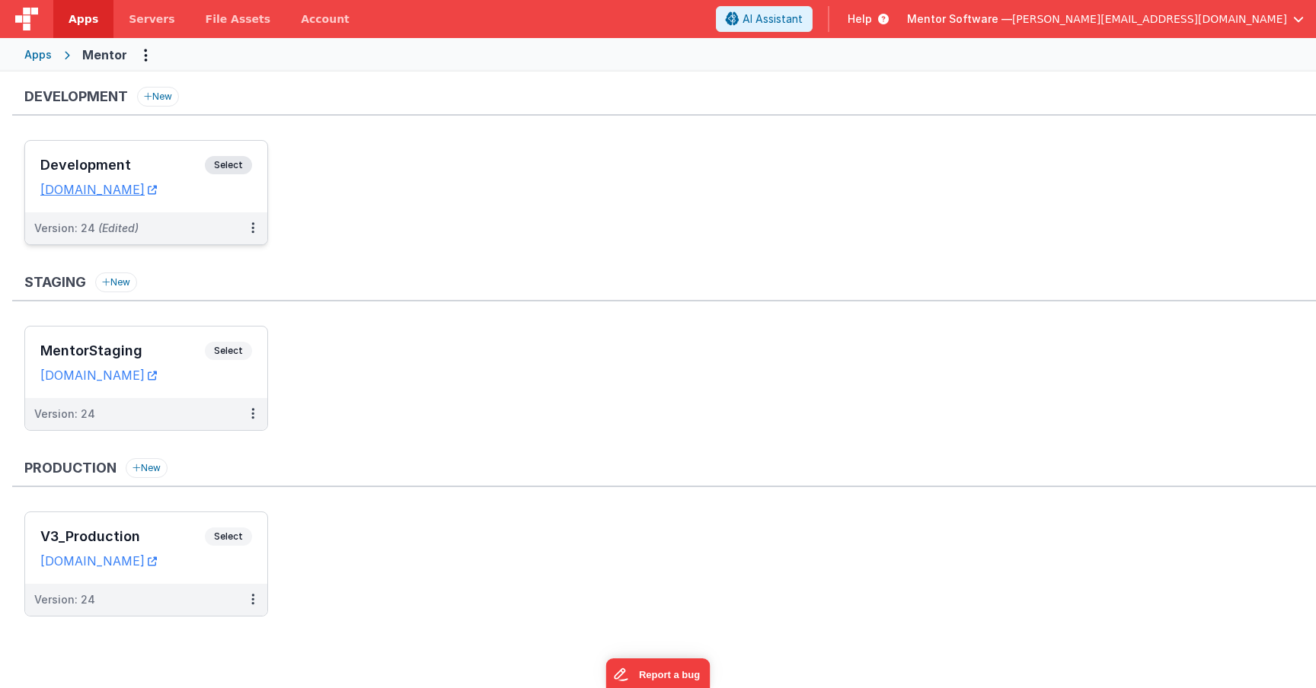
click at [220, 166] on span "Select" at bounding box center [228, 165] width 47 height 18
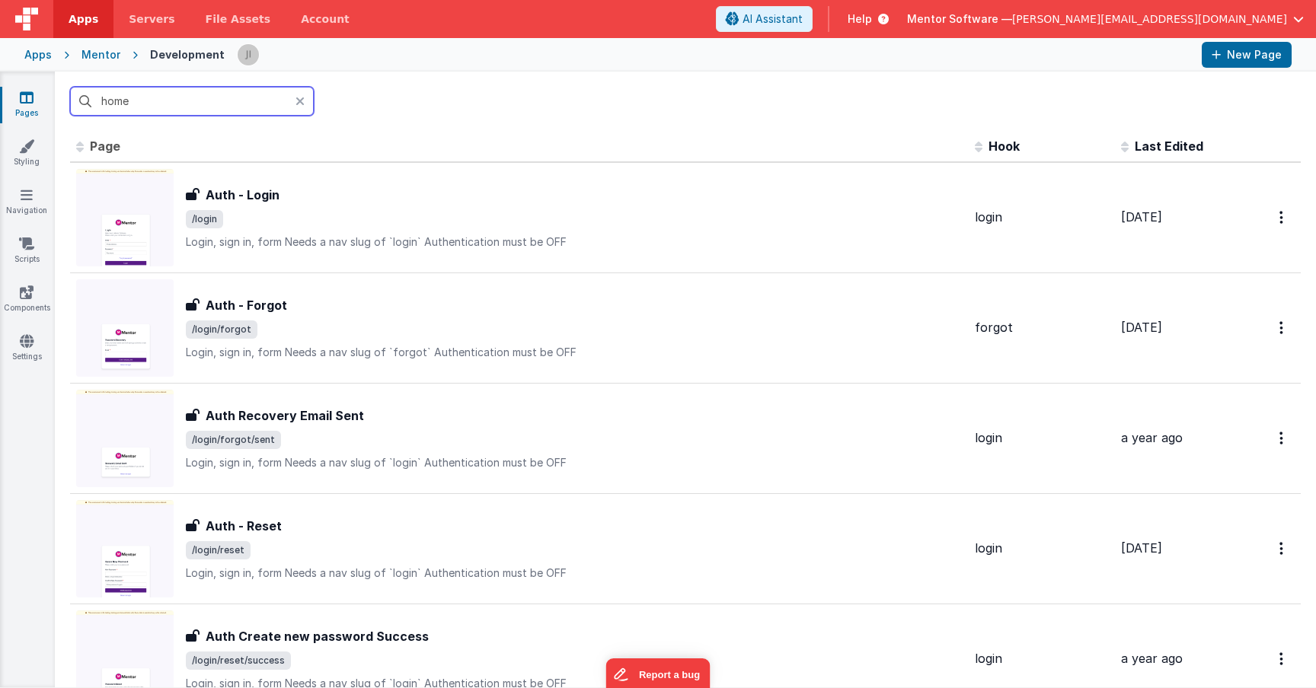
click at [251, 103] on input "home" at bounding box center [192, 101] width 244 height 29
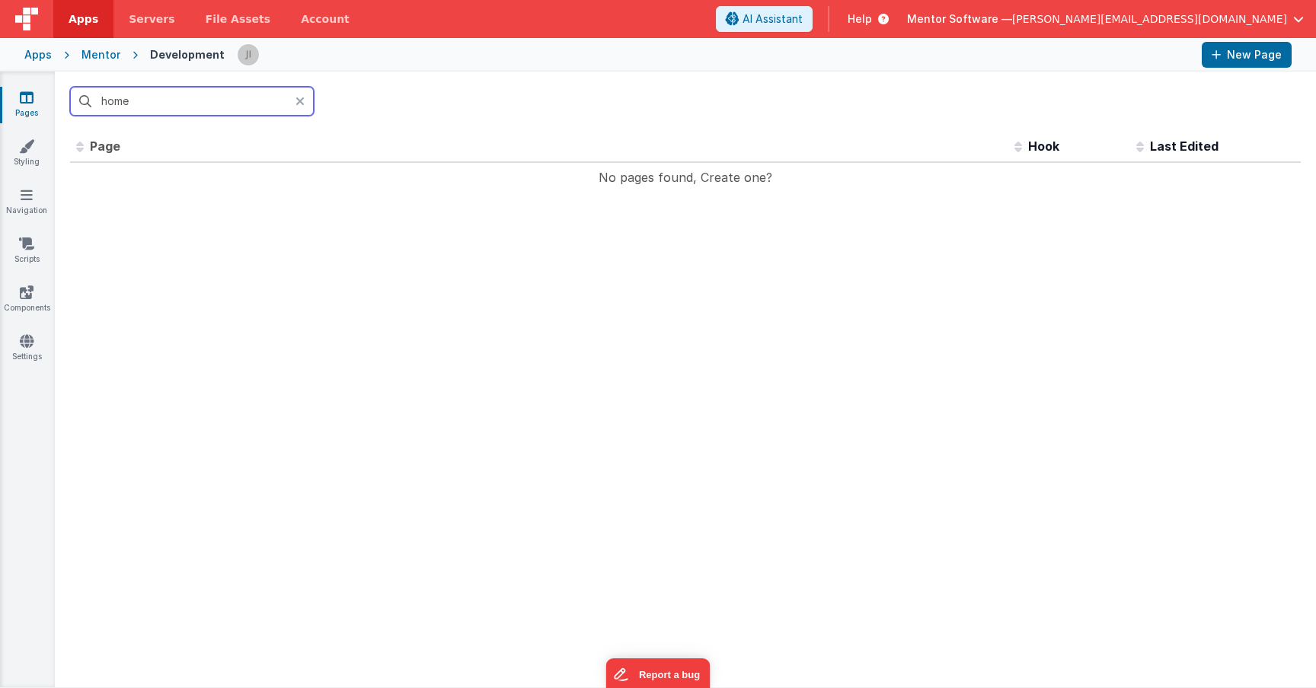
type input "home"
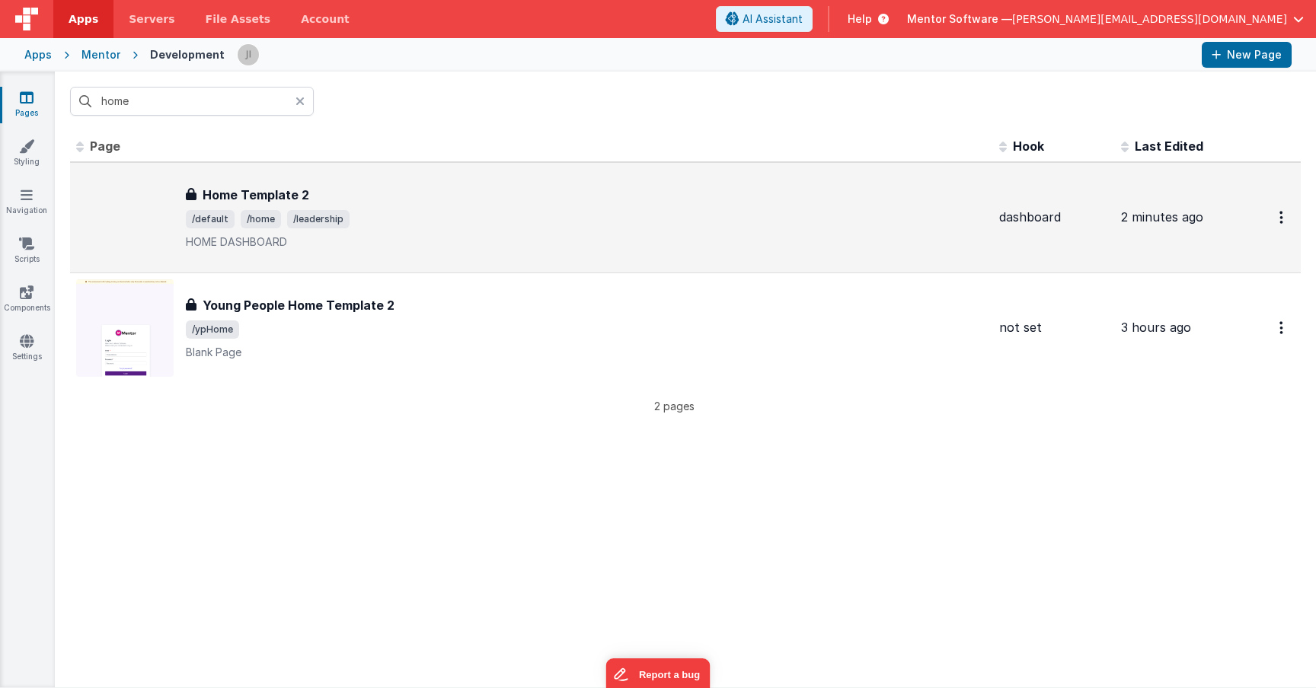
click at [419, 226] on span "/default /home /leadership" at bounding box center [586, 219] width 801 height 18
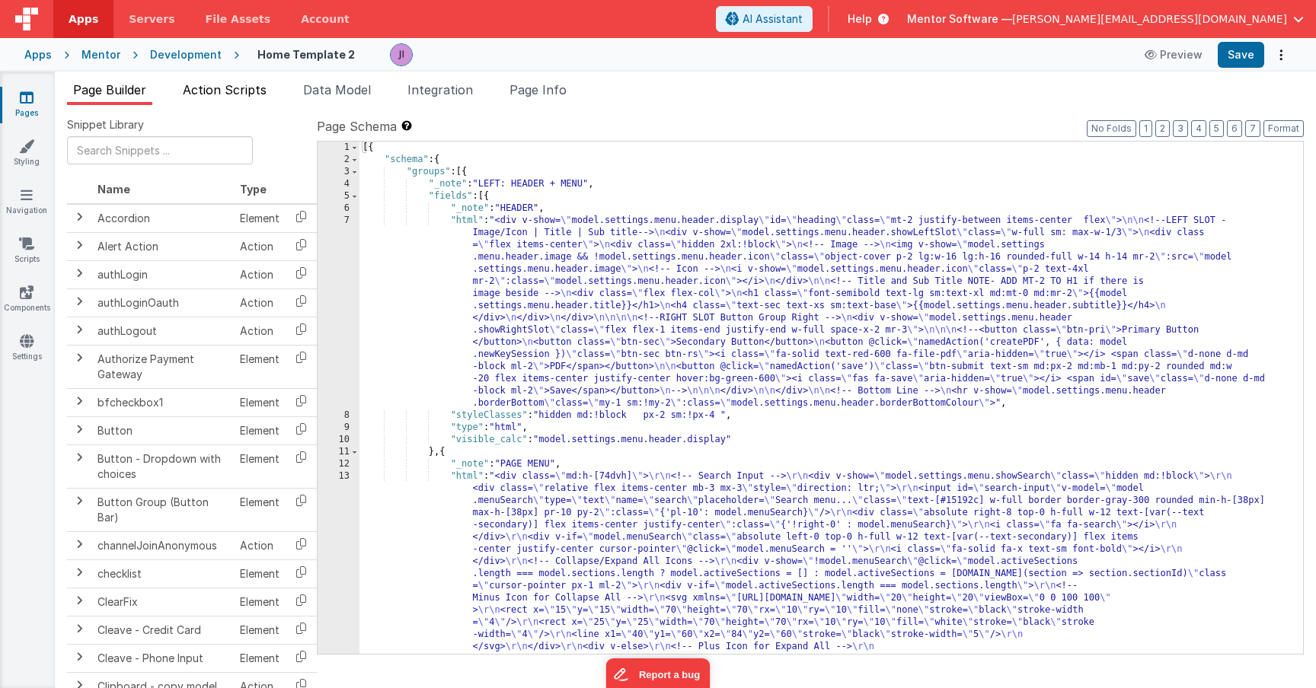
click at [219, 101] on li "Action Scripts" at bounding box center [225, 93] width 96 height 24
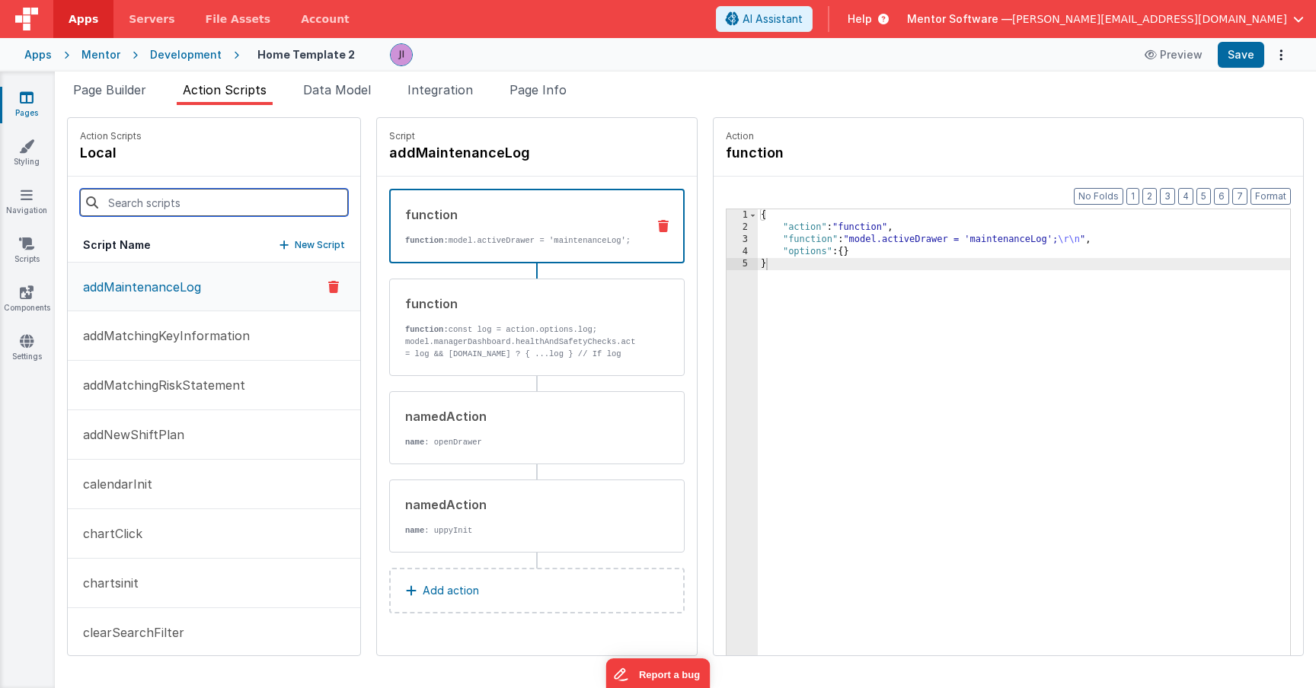
click at [202, 195] on input at bounding box center [214, 202] width 268 height 27
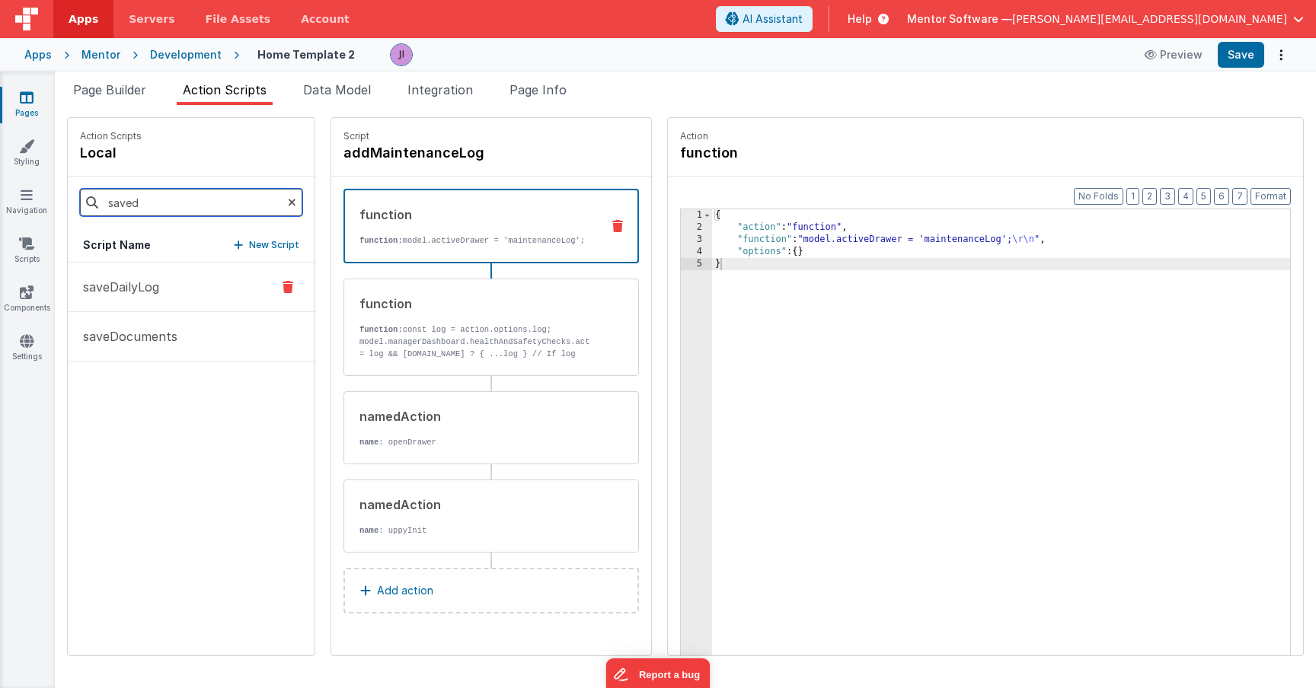
type input "saved"
click at [128, 292] on p "saveDailyLog" at bounding box center [116, 287] width 85 height 18
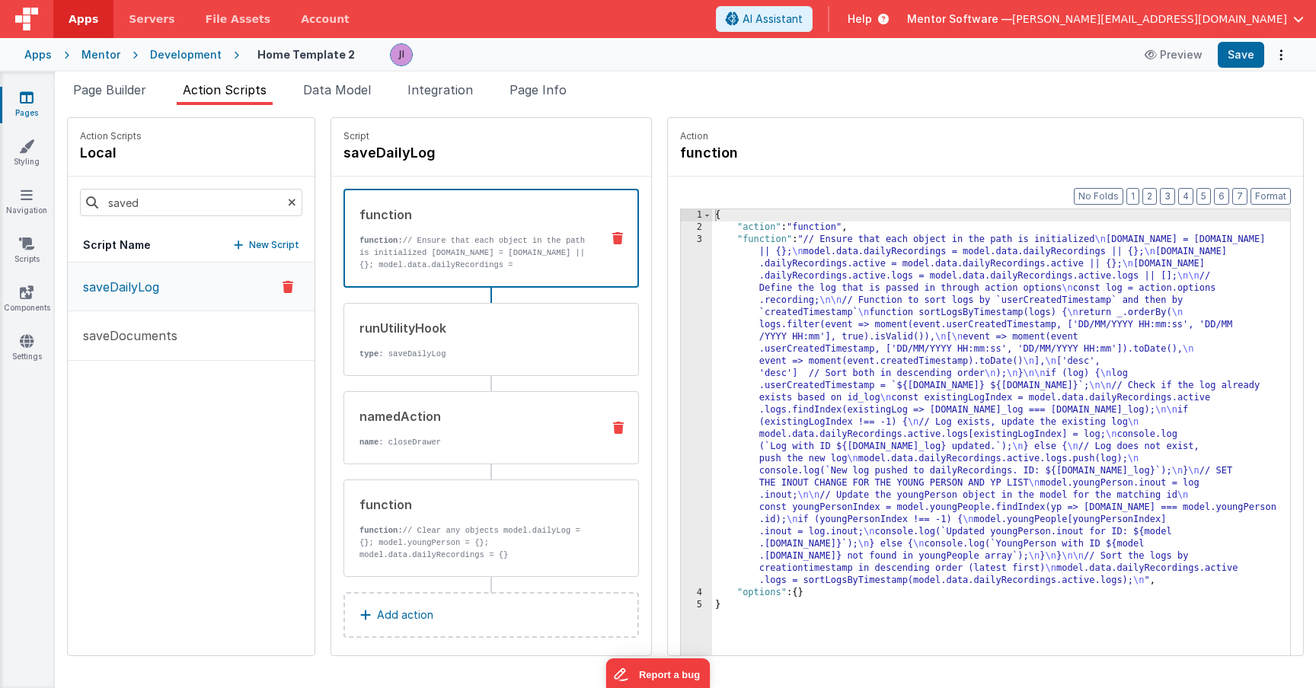
click at [456, 435] on div "namedAction name : closeDrawer" at bounding box center [466, 427] width 245 height 41
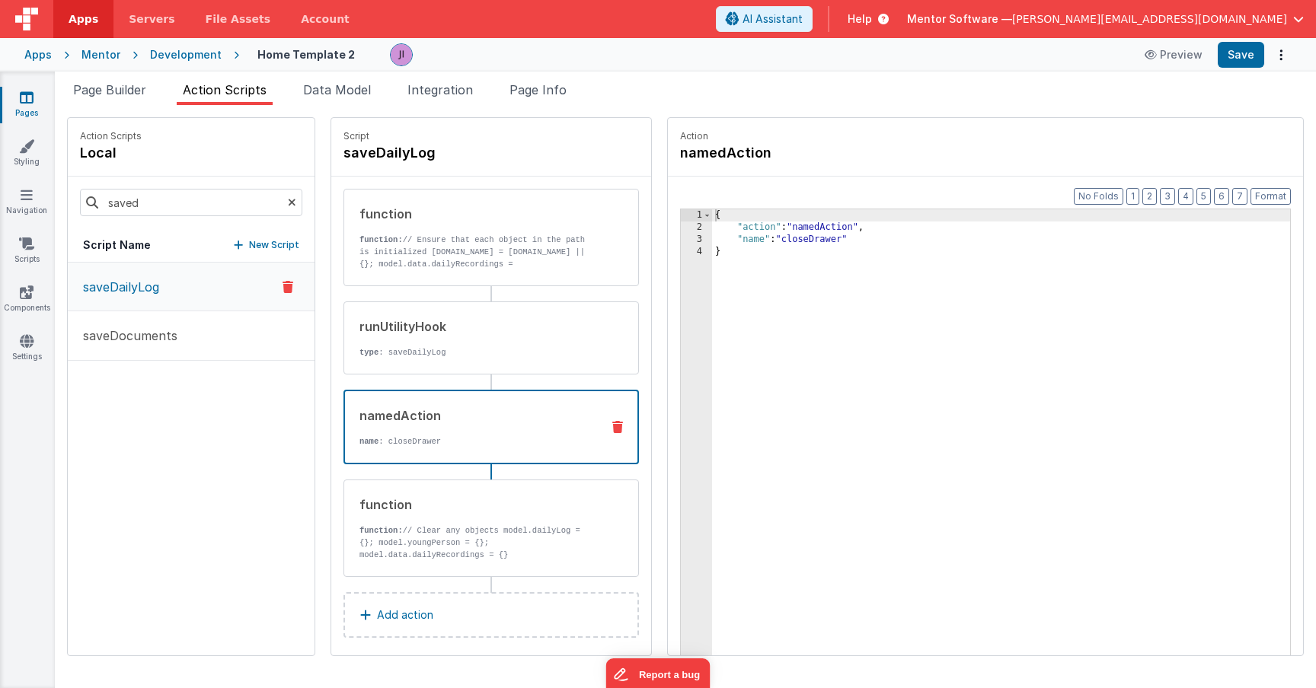
click at [446, 378] on div "function function: // Ensure that each object in the path is initialized [DOMAI…" at bounding box center [490, 383] width 295 height 388
click at [467, 347] on div "runUtilityHook type : saveDailyLog" at bounding box center [466, 338] width 245 height 41
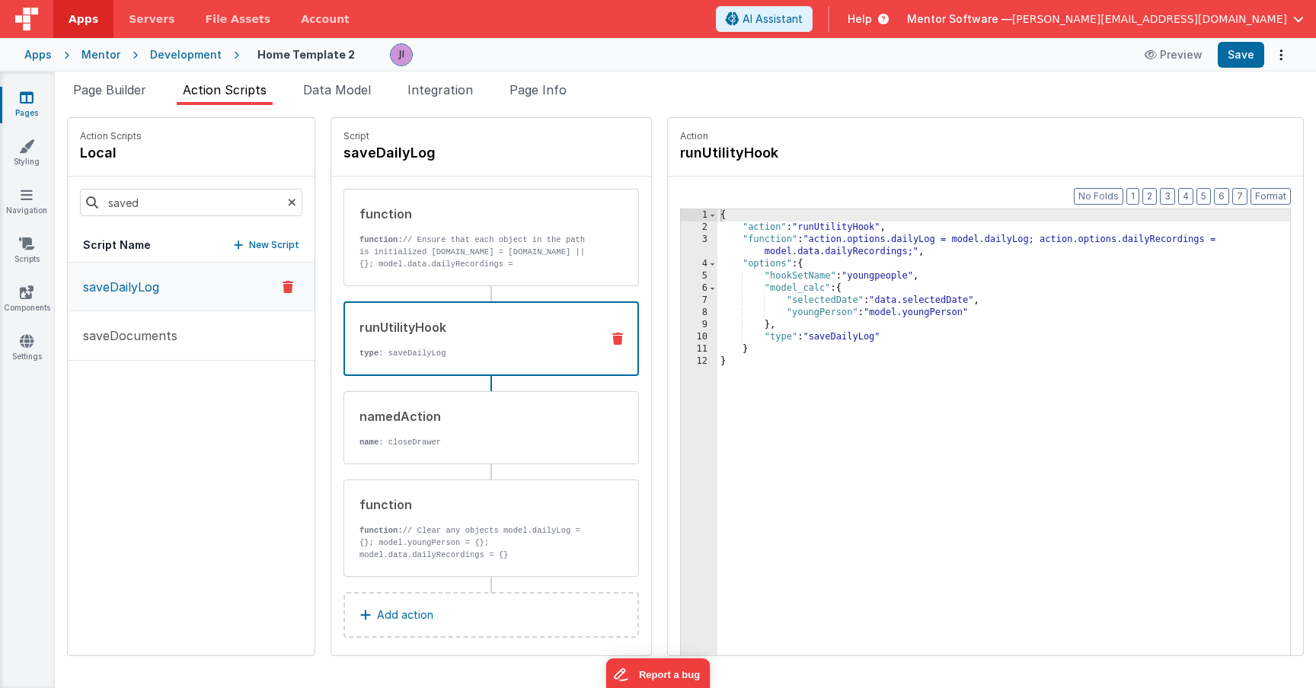
click at [909, 298] on div "{ "action" : "runUtilityHook" , "function" : "action.options.dailyLog = model.d…" at bounding box center [1003, 468] width 573 height 518
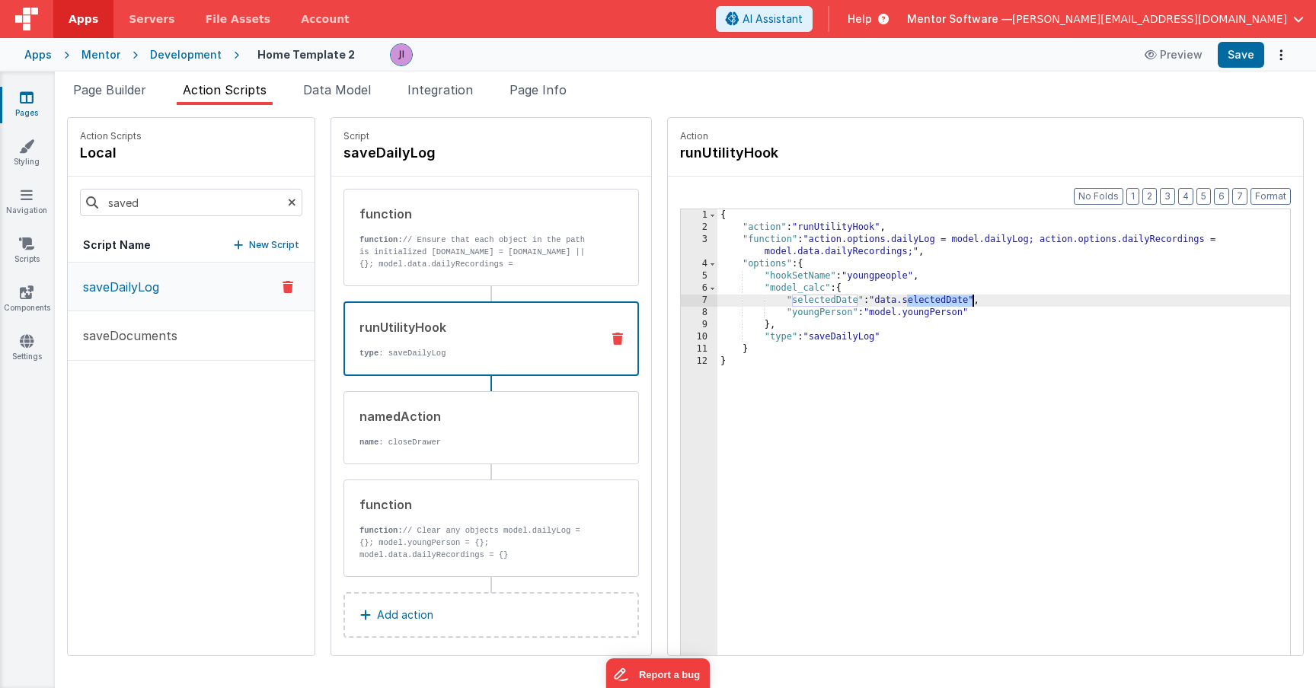
click at [909, 298] on div "{ "action" : "runUtilityHook" , "function" : "action.options.dailyLog = model.d…" at bounding box center [1003, 468] width 573 height 518
drag, startPoint x: 779, startPoint y: 289, endPoint x: 753, endPoint y: 289, distance: 25.9
click at [753, 289] on div "{ "action" : "runUtilityHook" , "function" : "action.options.dailyLog = model.d…" at bounding box center [1003, 468] width 573 height 518
click at [822, 290] on div "{ "action" : "runUtilityHook" , "function" : "action.options.dailyLog = model.d…" at bounding box center [1003, 468] width 573 height 518
click at [779, 301] on div "{ "action" : "runUtilityHook" , "function" : "action.options.dailyLog = model.d…" at bounding box center [1003, 468] width 573 height 518
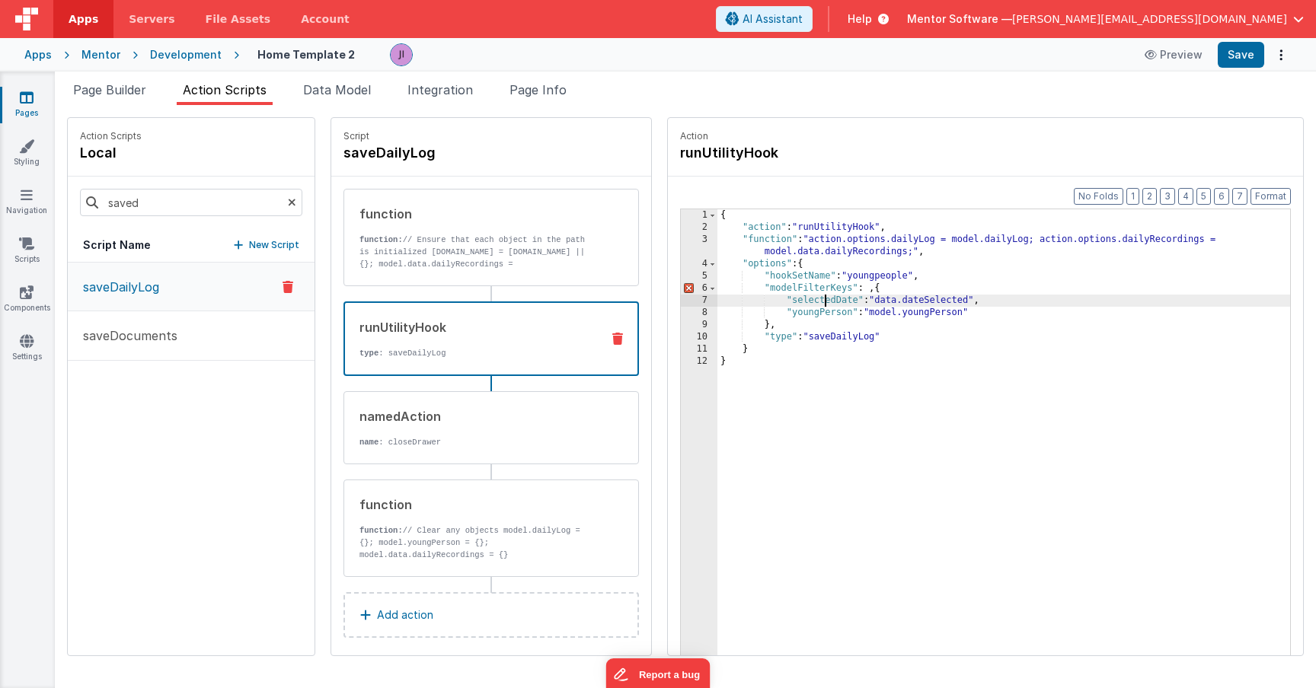
click at [779, 301] on div "{ "action" : "runUtilityHook" , "function" : "action.options.dailyLog = model.d…" at bounding box center [1003, 468] width 573 height 518
click at [836, 290] on div "{ "action" : "runUtilityHook" , "function" : "action.options.dailyLog = model.d…" at bounding box center [1003, 468] width 573 height 518
click at [829, 289] on div "{ "action" : "runUtilityHook" , "function" : "action.options.dailyLog = model.d…" at bounding box center [1003, 468] width 573 height 518
click at [908, 289] on div "{ "action" : "runUtilityHook" , "function" : "action.options.dailyLog = model.d…" at bounding box center [1003, 468] width 573 height 518
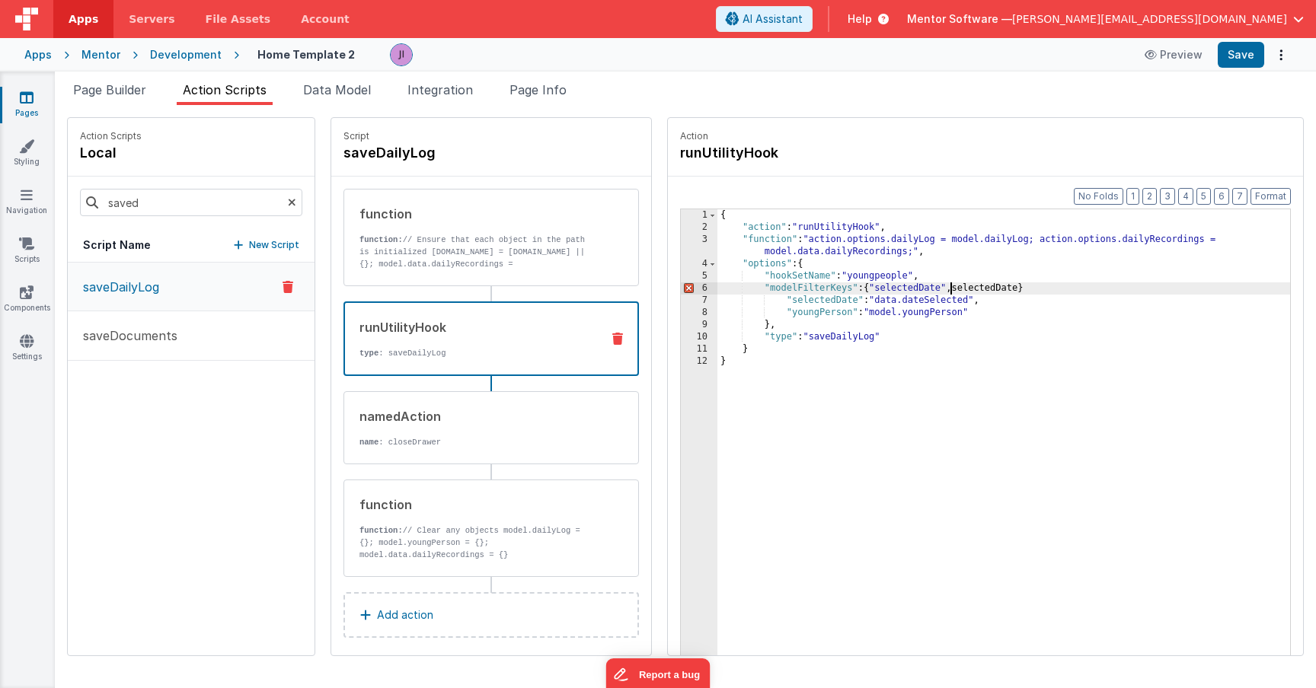
click at [787, 315] on div "{ "action" : "runUtilityHook" , "function" : "action.options.dailyLog = model.d…" at bounding box center [1003, 468] width 573 height 518
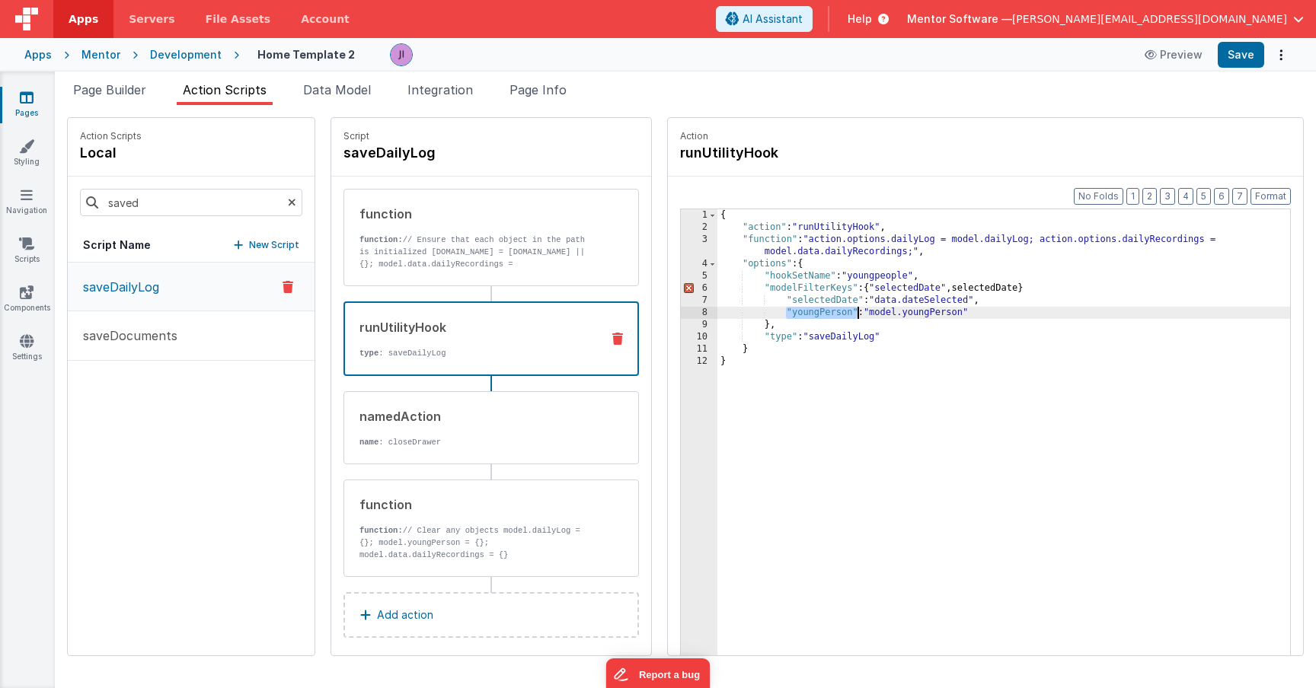
drag, startPoint x: 743, startPoint y: 314, endPoint x: 811, endPoint y: 315, distance: 68.5
click at [811, 315] on div "{ "action" : "runUtilityHook" , "function" : "action.options.dailyLog = model.d…" at bounding box center [1003, 468] width 573 height 518
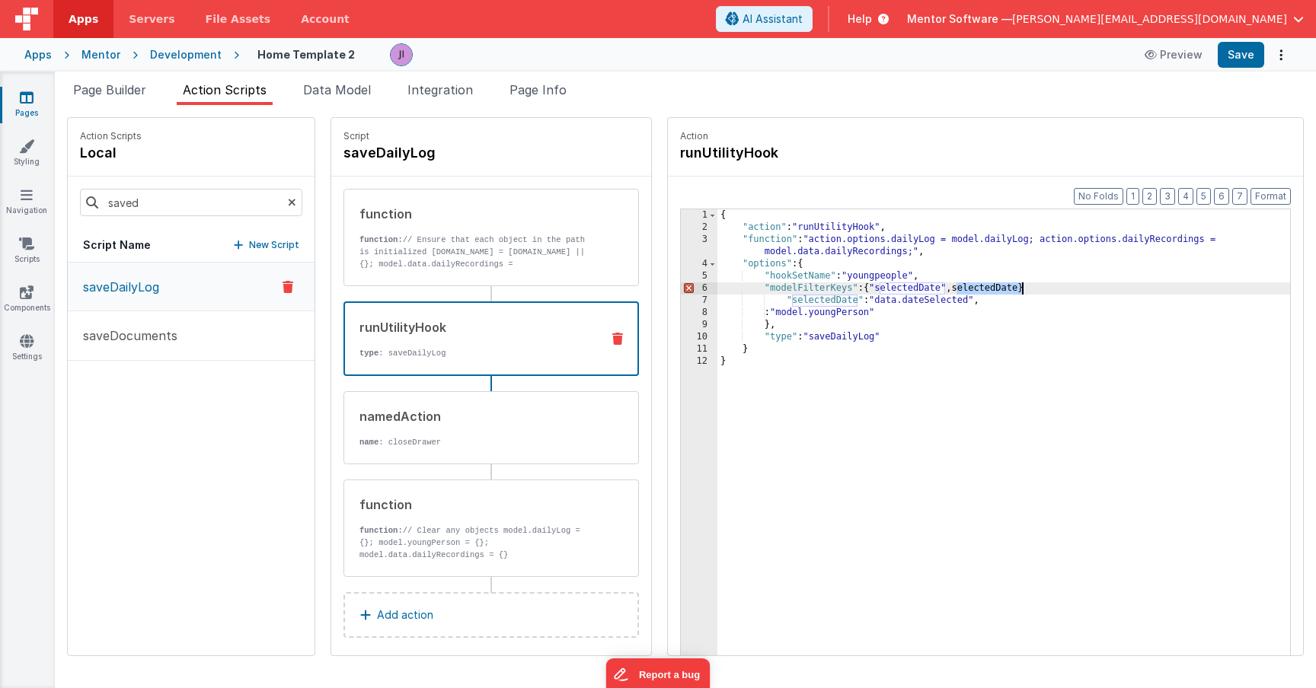
drag, startPoint x: 913, startPoint y: 288, endPoint x: 981, endPoint y: 290, distance: 67.8
click at [981, 290] on div "{ "action" : "runUtilityHook" , "function" : "action.options.dailyLog = model.d…" at bounding box center [1003, 468] width 573 height 518
paste textarea
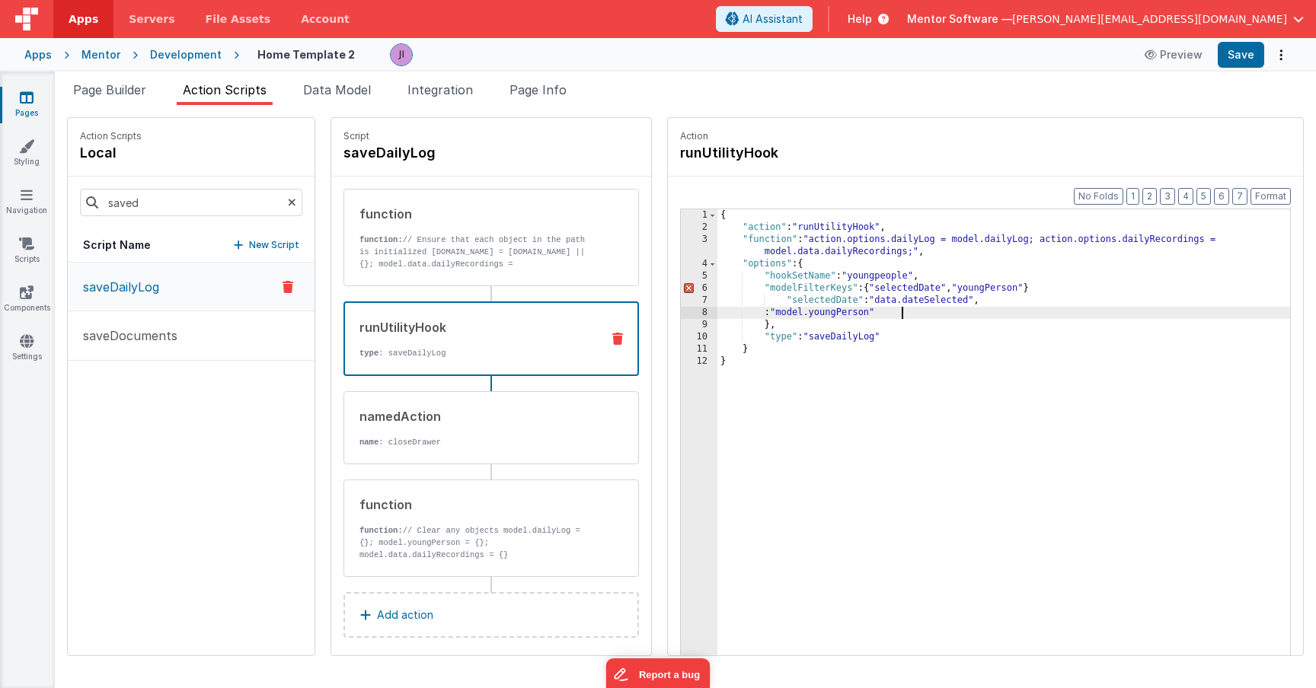
drag, startPoint x: 985, startPoint y: 311, endPoint x: 1003, endPoint y: 307, distance: 17.9
click at [995, 307] on div "{ "action" : "runUtilityHook" , "function" : "action.options.dailyLog = model.d…" at bounding box center [1003, 468] width 573 height 518
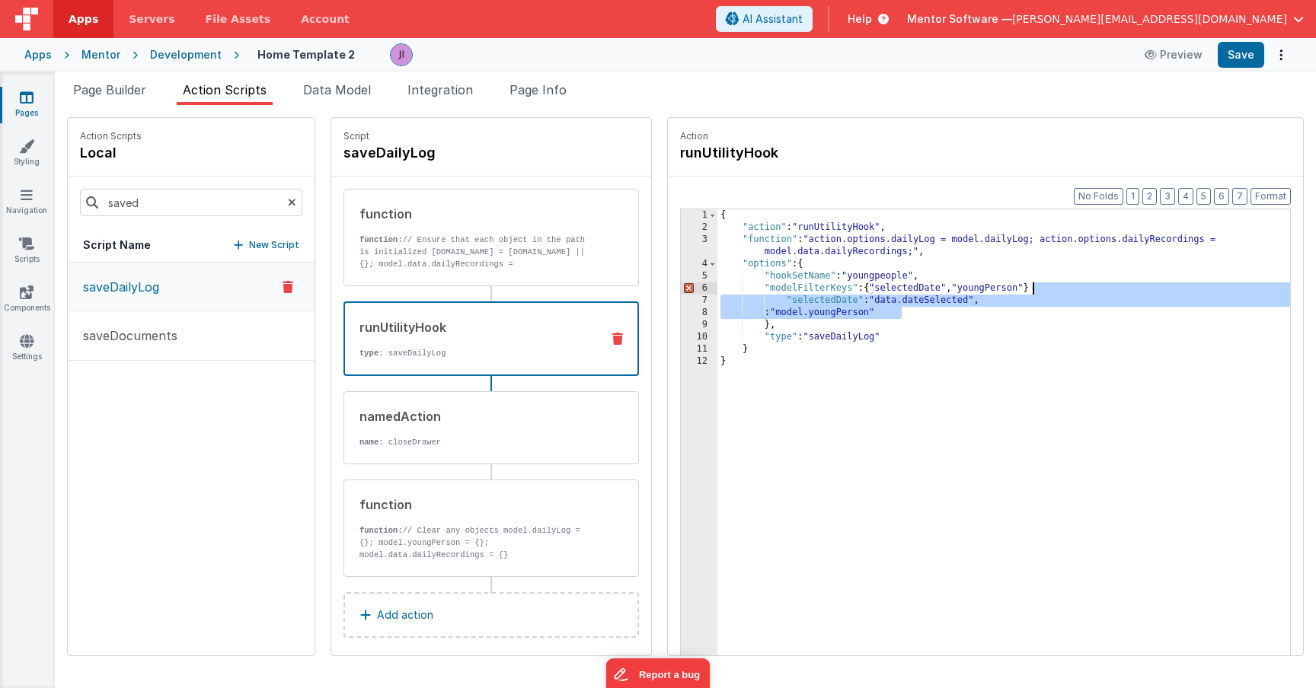
drag, startPoint x: 995, startPoint y: 316, endPoint x: 1036, endPoint y: 279, distance: 55.0
click at [1035, 279] on div "{ "action" : "runUtilityHook" , "function" : "action.options.dailyLog = model.d…" at bounding box center [1003, 468] width 573 height 518
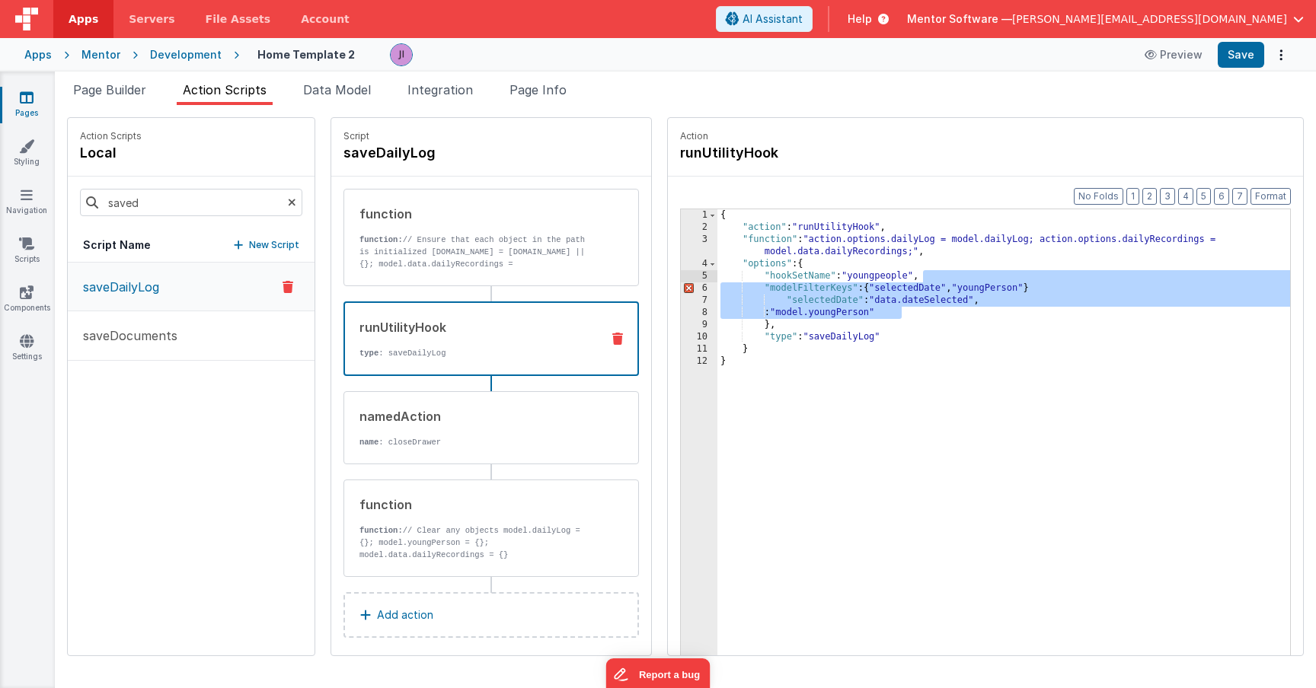
click at [927, 301] on div "{ "action" : "runUtilityHook" , "function" : "action.options.dailyLog = model.d…" at bounding box center [1003, 468] width 573 height 518
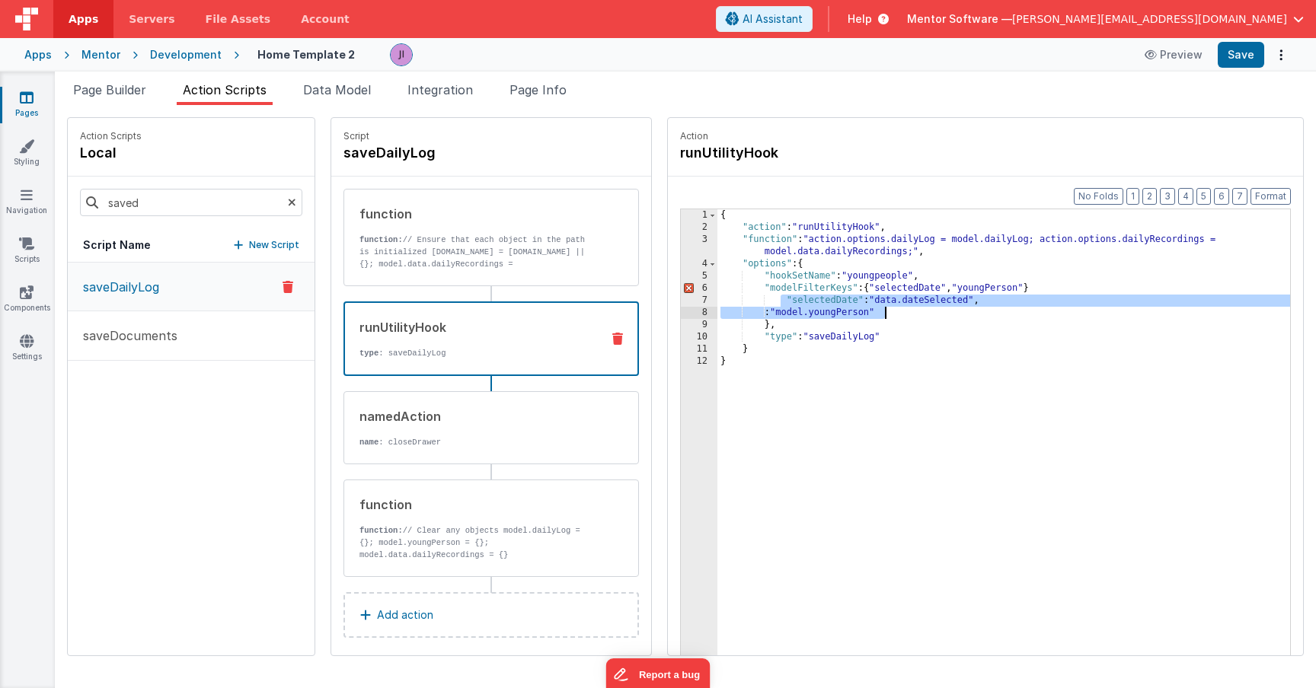
drag, startPoint x: 738, startPoint y: 306, endPoint x: 870, endPoint y: 313, distance: 132.7
click at [869, 313] on div "{ "action" : "runUtilityHook" , "function" : "action.options.dailyLog = model.d…" at bounding box center [1003, 468] width 573 height 518
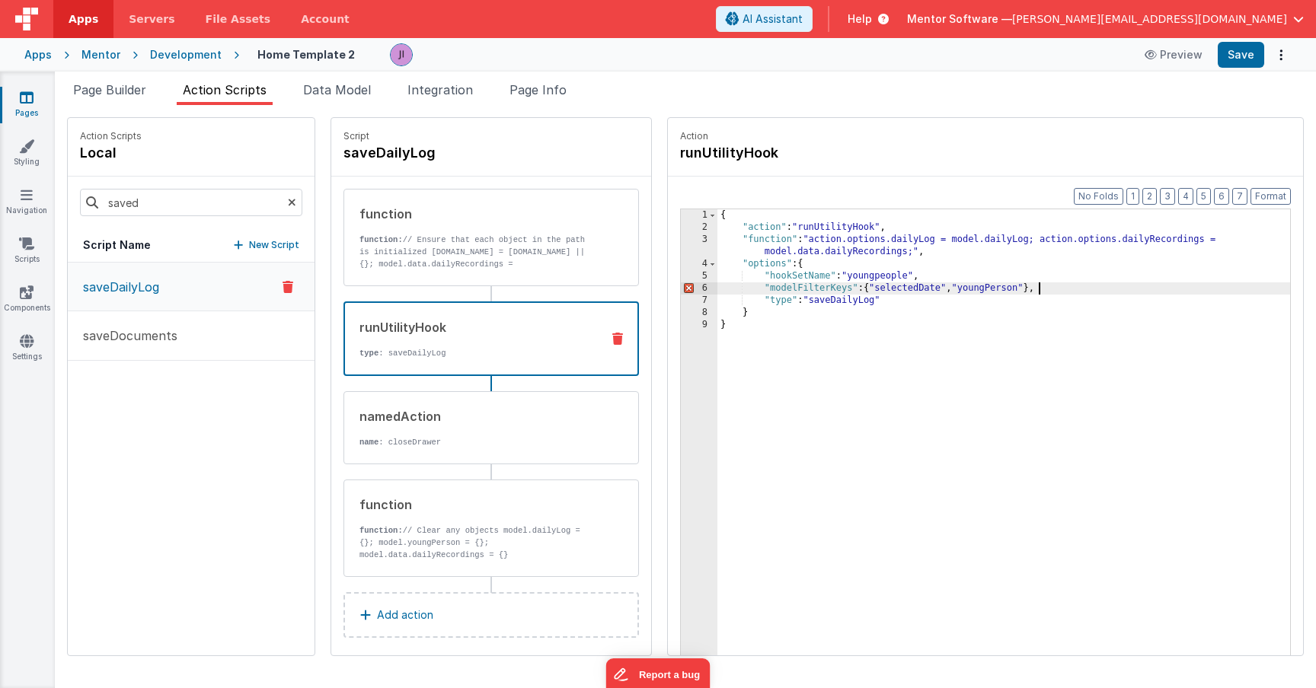
click at [830, 286] on div "{ "action" : "runUtilityHook" , "function" : "action.options.dailyLog = model.d…" at bounding box center [1003, 468] width 573 height 518
click at [989, 286] on div "{ "action" : "runUtilityHook" , "function" : "action.options.dailyLog = model.d…" at bounding box center [1003, 468] width 573 height 518
click at [425, 525] on p "function: // Clear any objects model.dailyLog = {}; model.youngPerson = {}; mod…" at bounding box center [474, 549] width 230 height 49
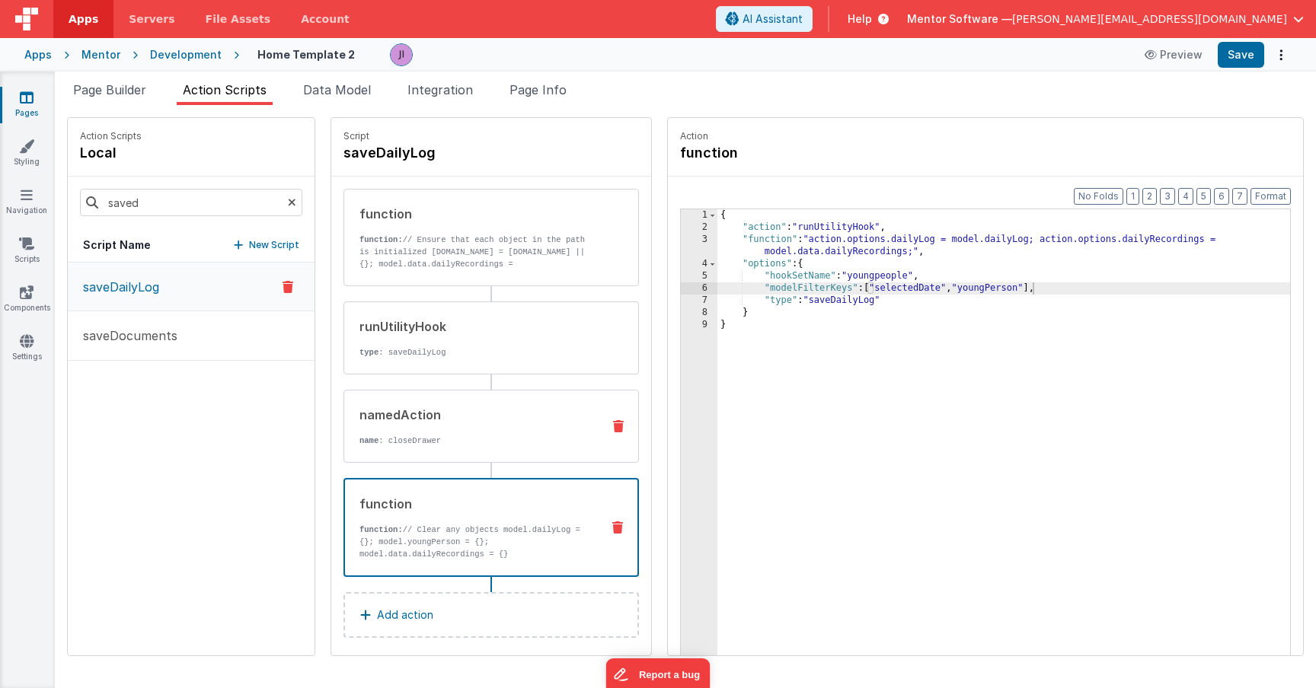
click at [422, 458] on div "namedAction name : closeDrawer" at bounding box center [490, 426] width 295 height 73
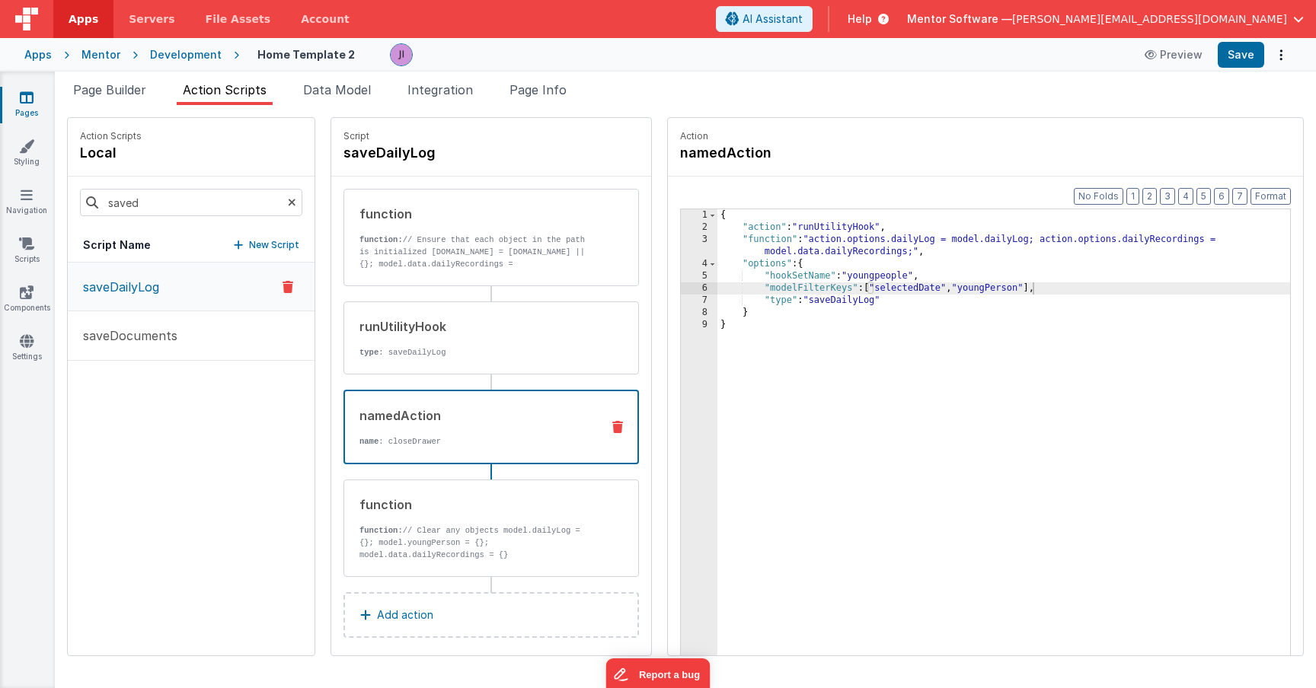
click at [380, 610] on p "Add action" at bounding box center [405, 615] width 56 height 18
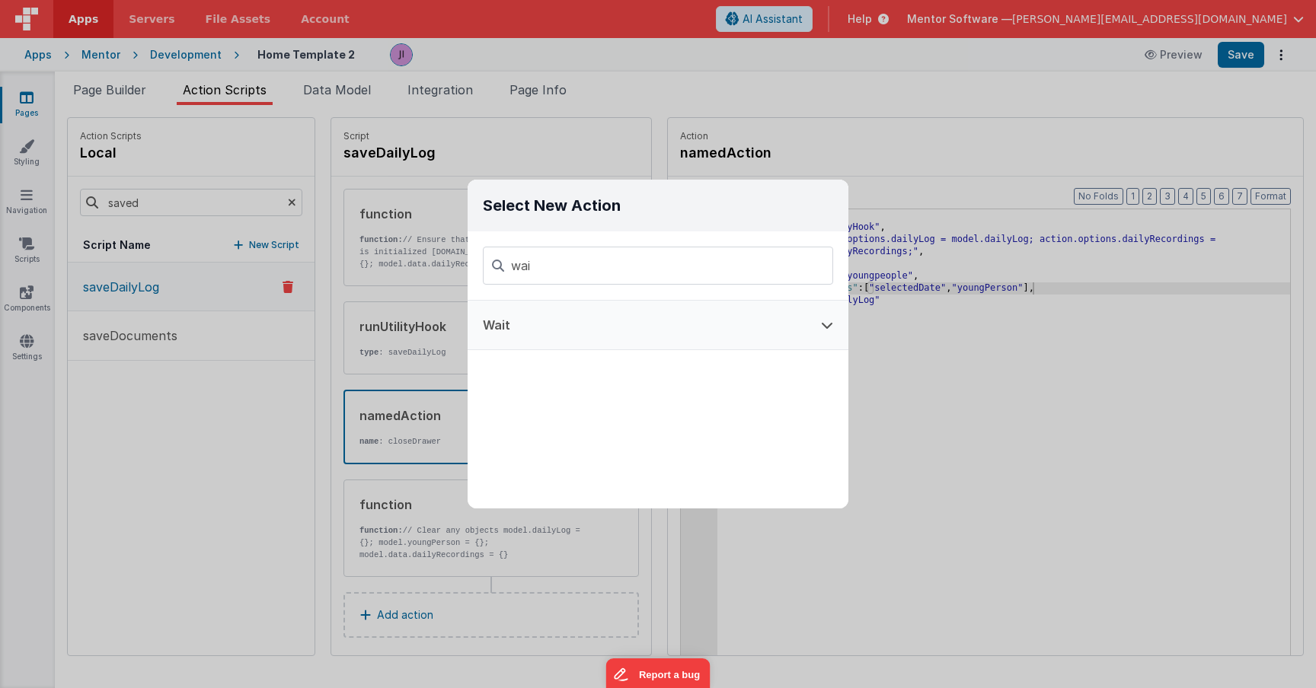
type input "wai"
click at [553, 309] on button "Wait" at bounding box center [637, 325] width 338 height 49
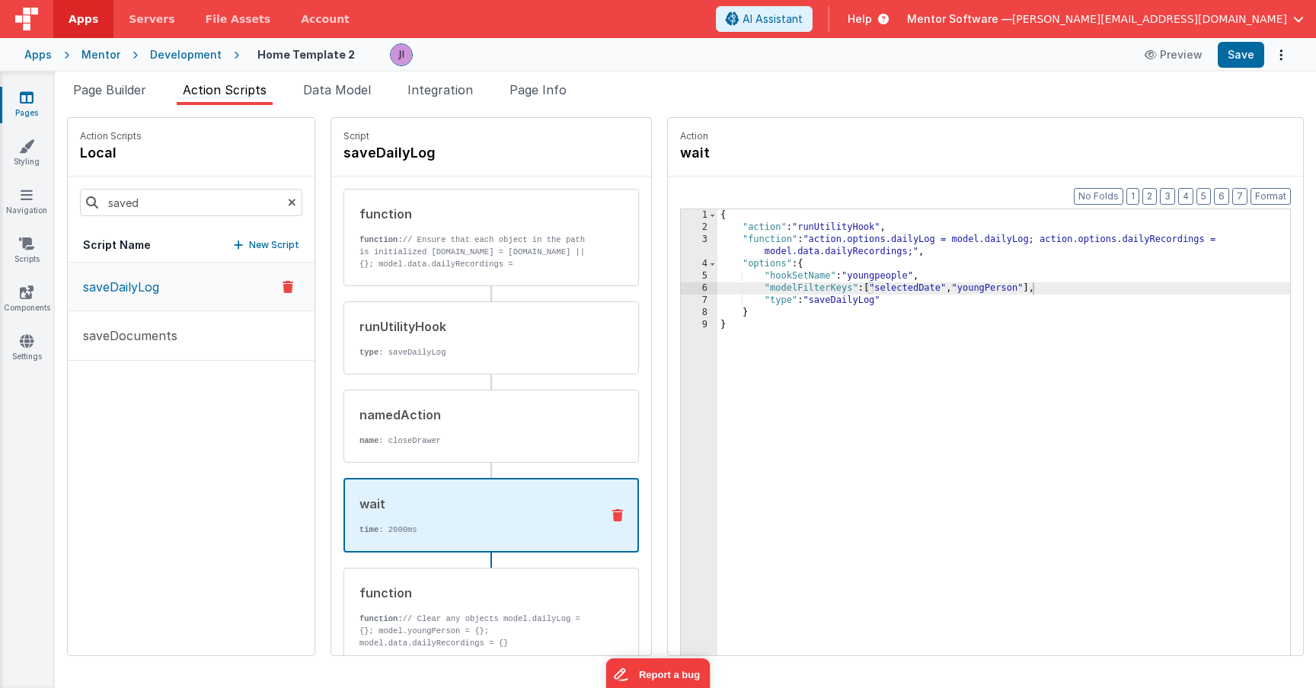
type textarea "HOME DASHBOARD"
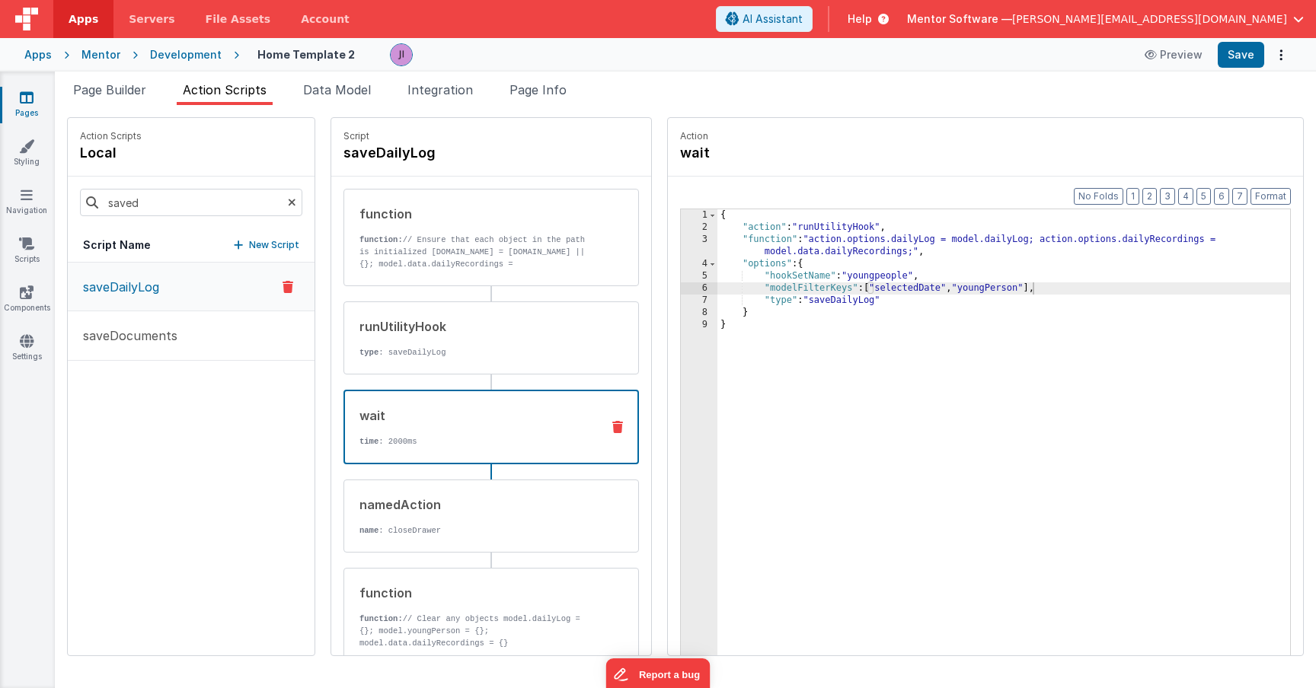
click at [536, 70] on div "Apps Mentor Development Home Template 2 Preview Save" at bounding box center [658, 55] width 1316 height 34
click at [538, 82] on span "Page Info" at bounding box center [537, 89] width 57 height 15
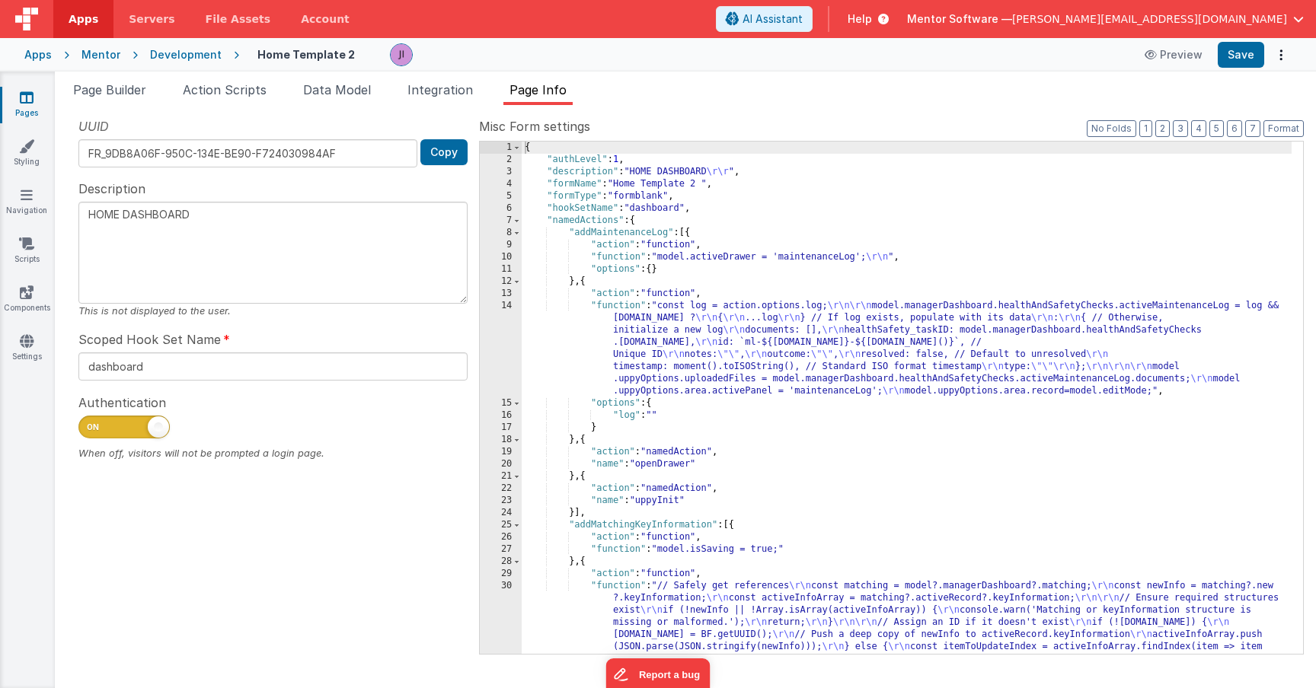
click at [819, 286] on div "{ "authLevel" : 1 , "description" : "HOME DASHBOARD \r\r " , "formName" : "Home…" at bounding box center [907, 489] width 770 height 695
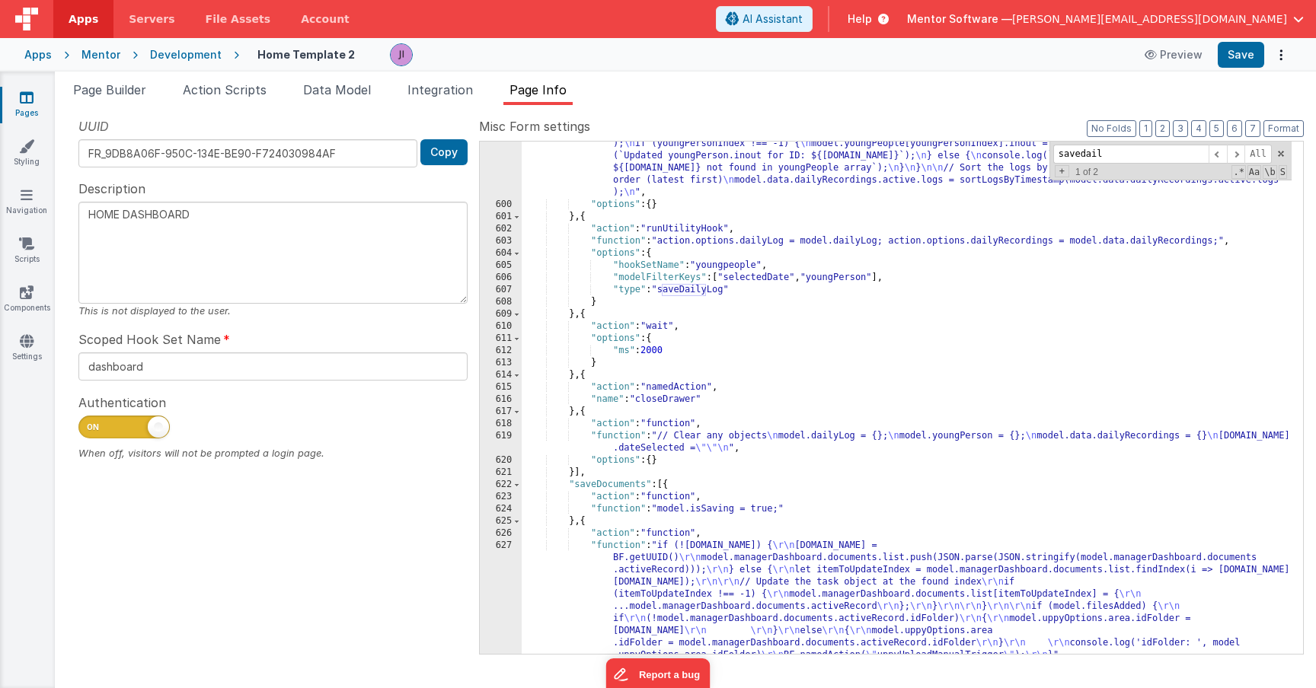
scroll to position [15372, 0]
type input "savedail"
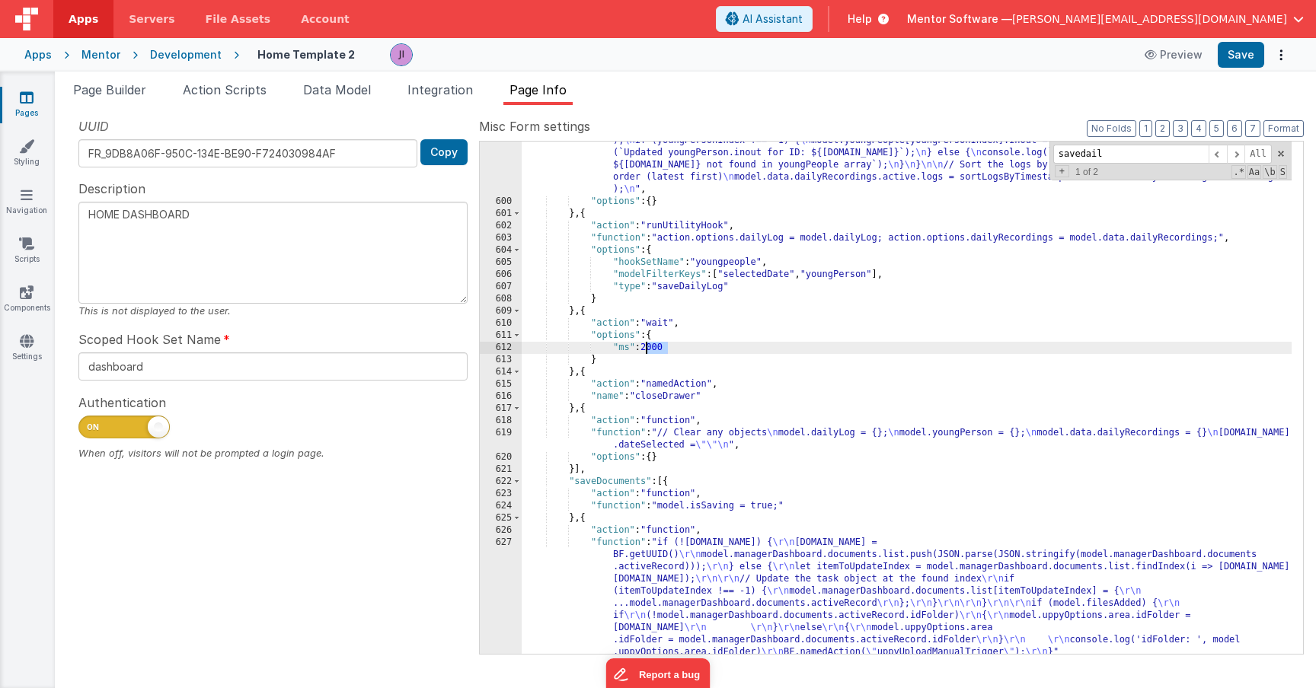
drag, startPoint x: 670, startPoint y: 351, endPoint x: 645, endPoint y: 352, distance: 25.1
click at [645, 352] on div ""function" : "// Ensure that each object in the path is initialized \n [DOMAIN_…" at bounding box center [907, 330] width 770 height 781
type textarea "HOME DASHBOARD"
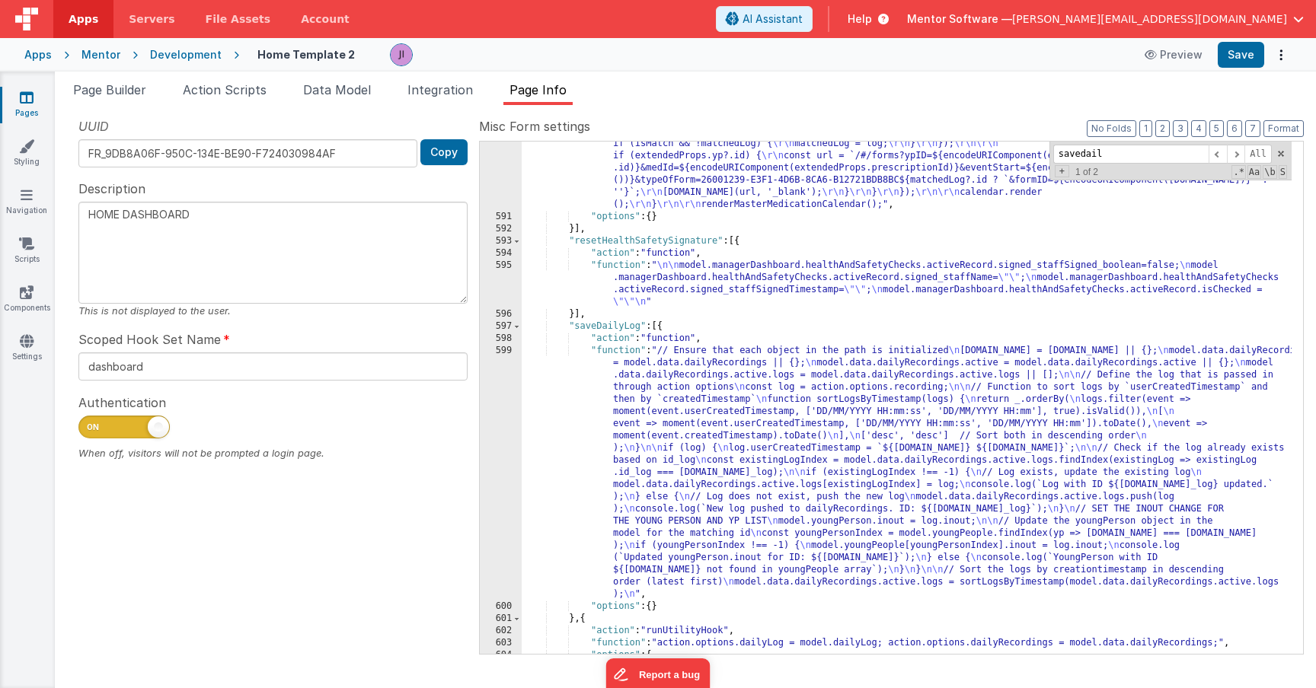
scroll to position [14967, 0]
click at [493, 277] on div "595" at bounding box center [501, 284] width 42 height 49
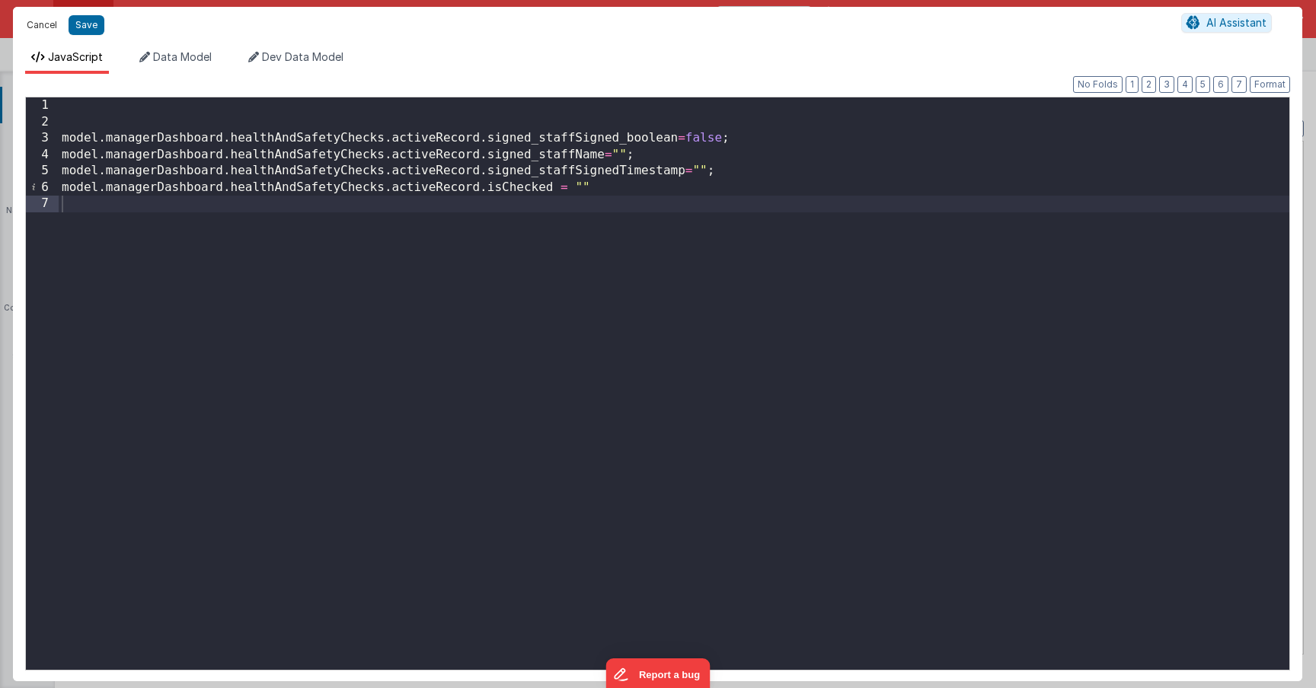
click at [43, 30] on button "Cancel" at bounding box center [42, 24] width 46 height 21
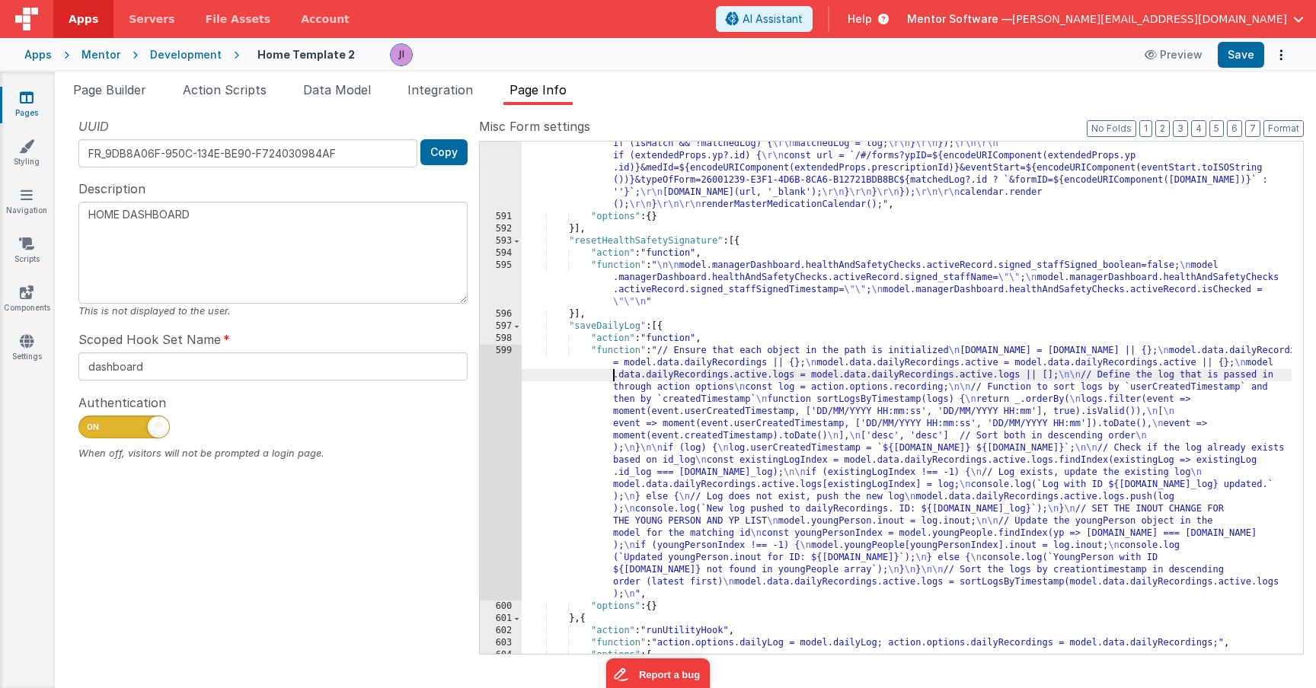
click at [509, 375] on div "599" at bounding box center [501, 473] width 42 height 256
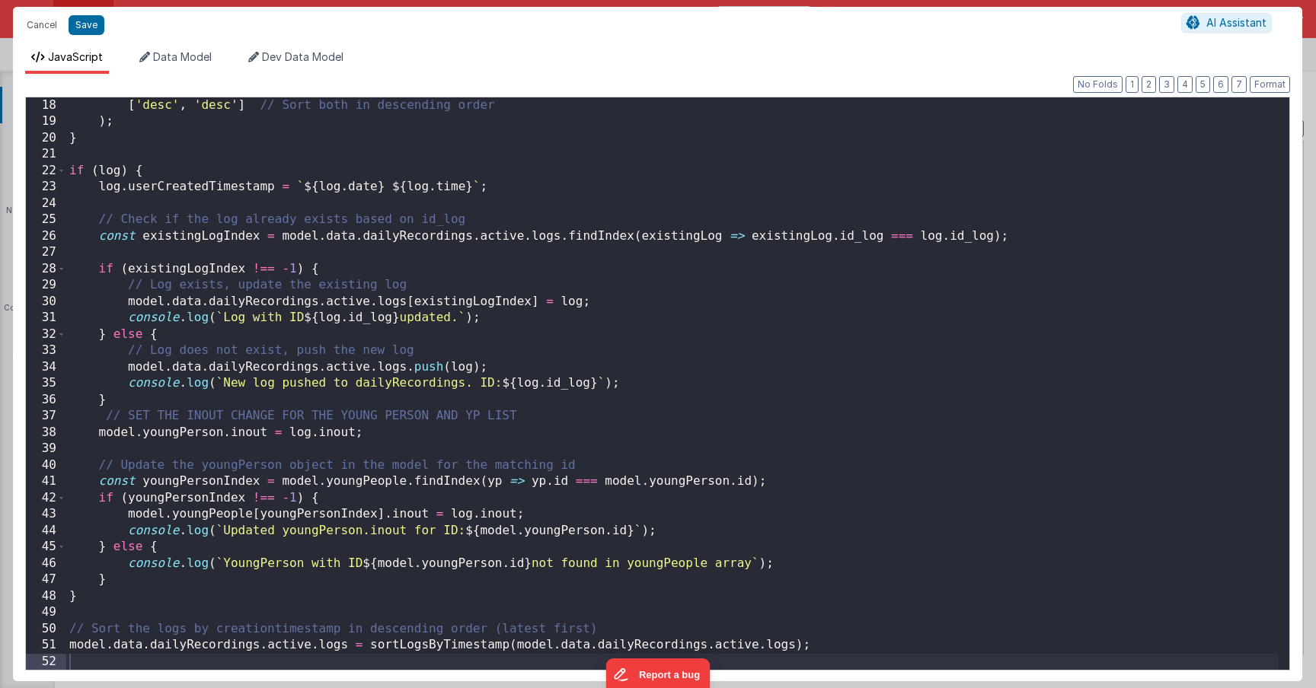
scroll to position [279, 0]
click at [49, 16] on button "Cancel" at bounding box center [42, 24] width 46 height 21
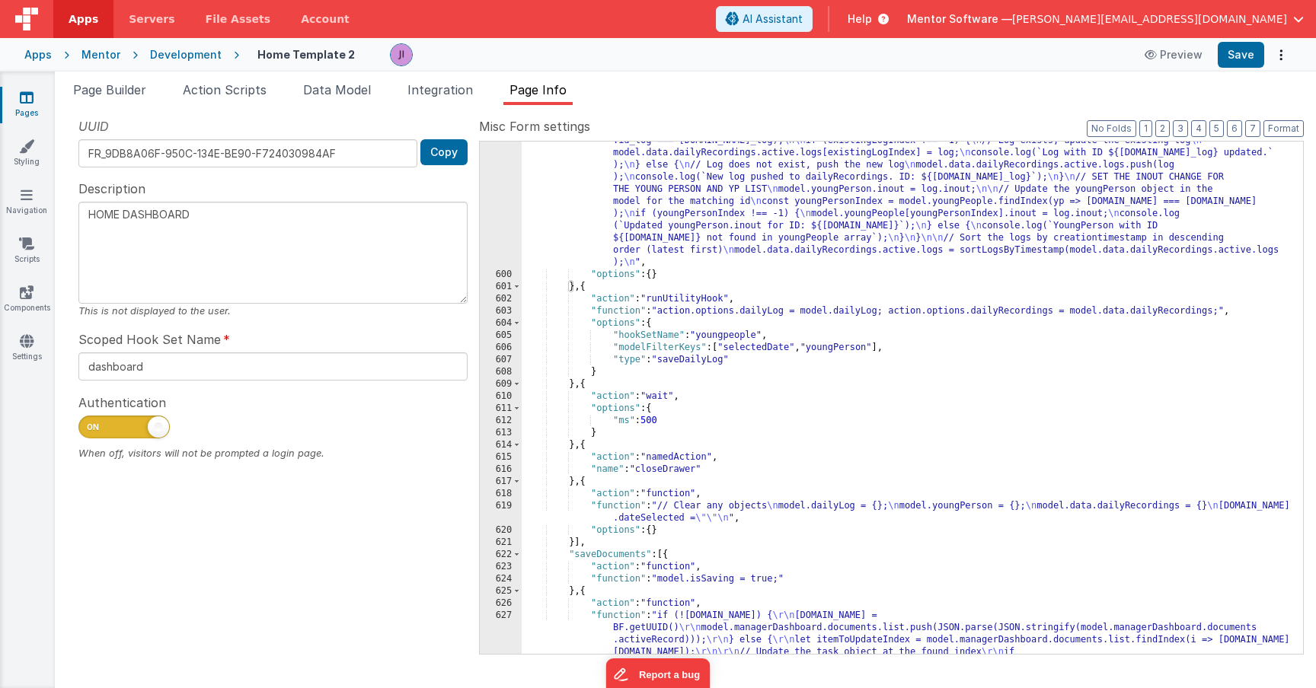
scroll to position [15324, 0]
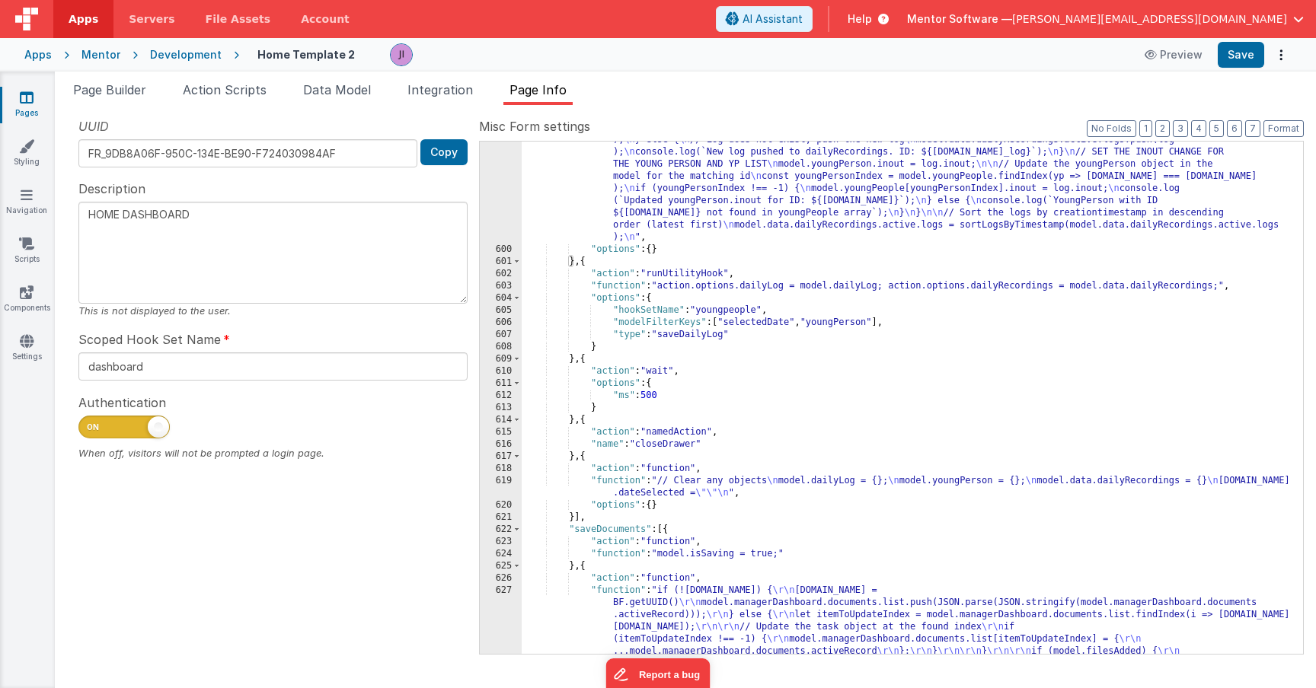
click at [572, 566] on div ""function" : "// Ensure that each object in the path is initialized \n [DOMAIN_…" at bounding box center [907, 433] width 770 height 890
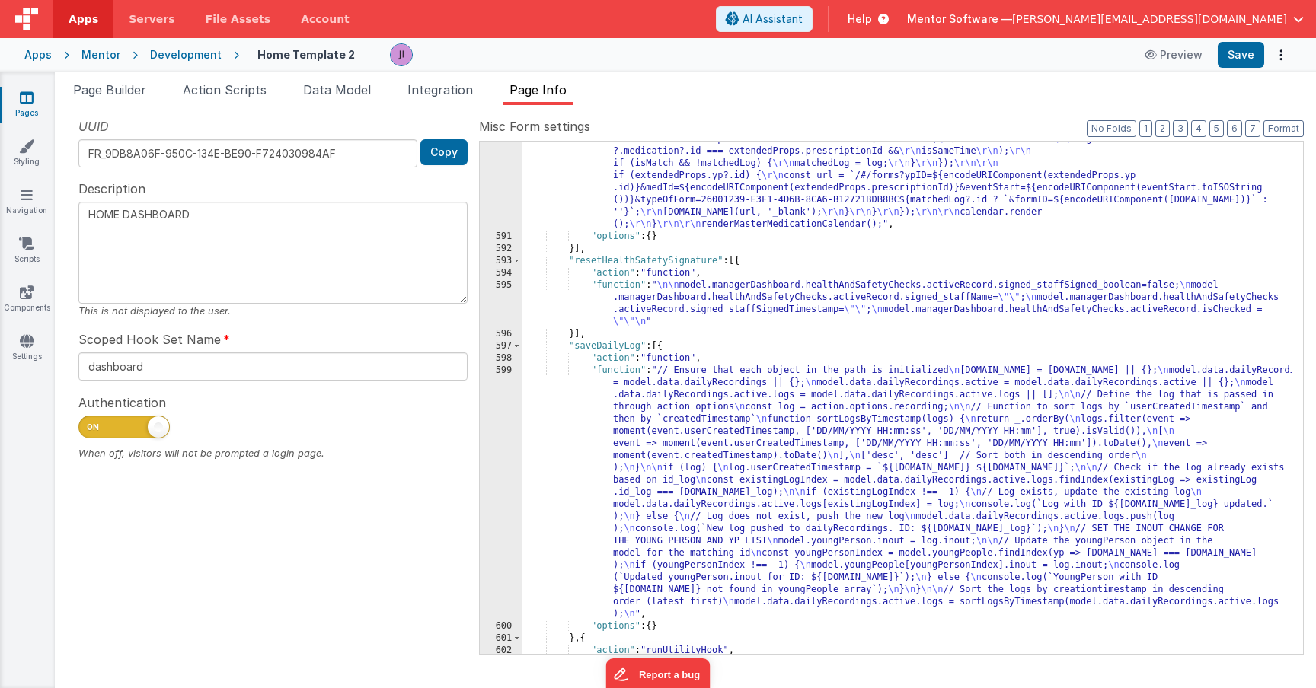
scroll to position [14913, 0]
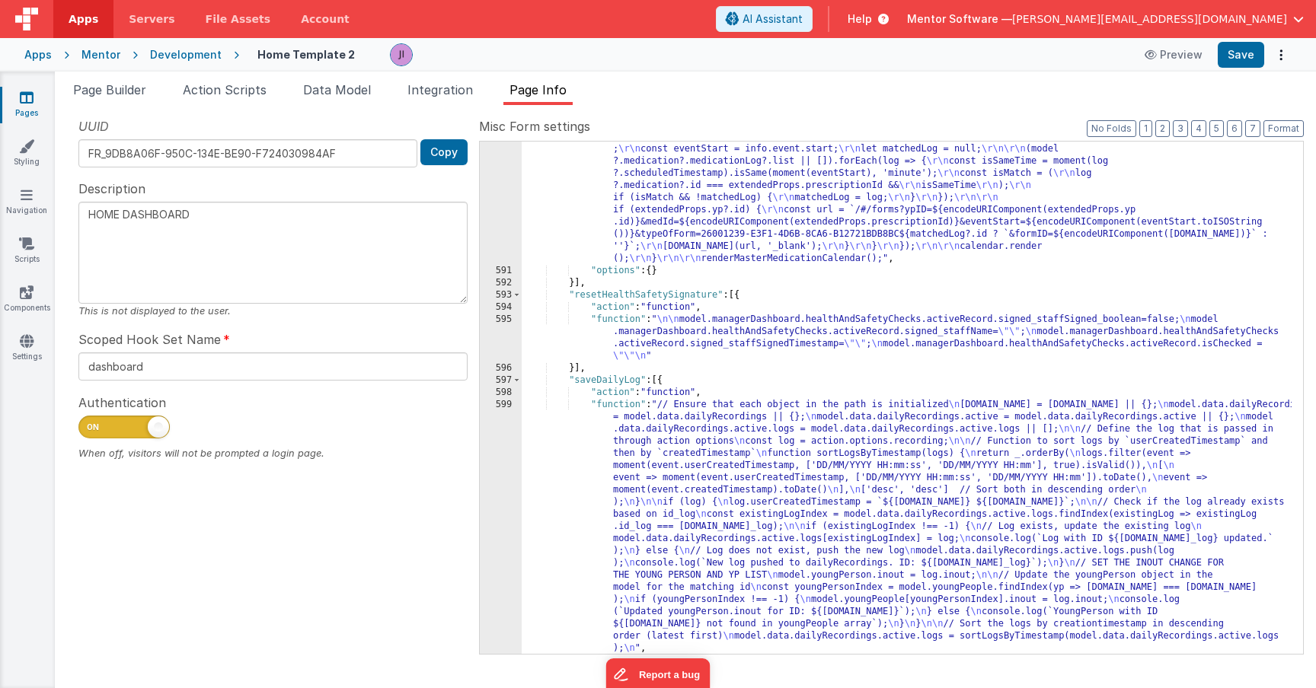
click at [660, 384] on div ""function" : "function renderMasterMedicationCalendar() { \r\n const calendarCo…" at bounding box center [907, 9] width 770 height 1560
paste textarea
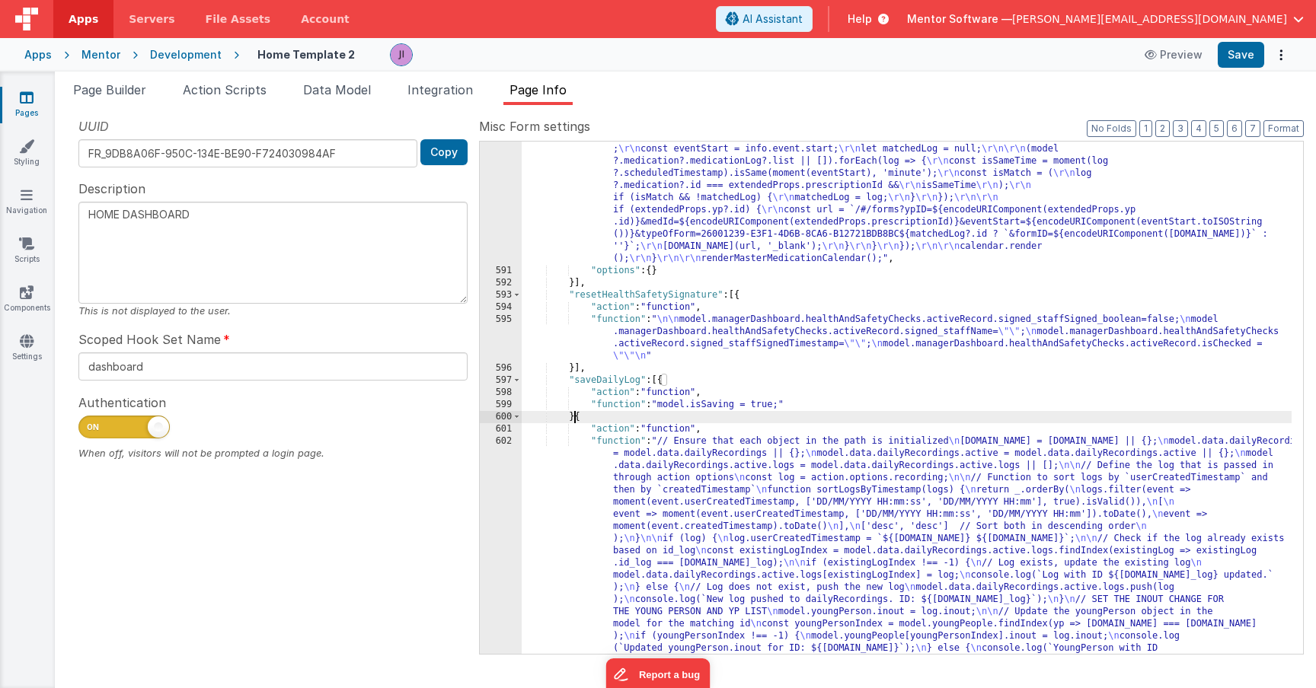
type textarea "HOME DASHBOARD"
click at [1234, 57] on button "Save" at bounding box center [1241, 55] width 46 height 26
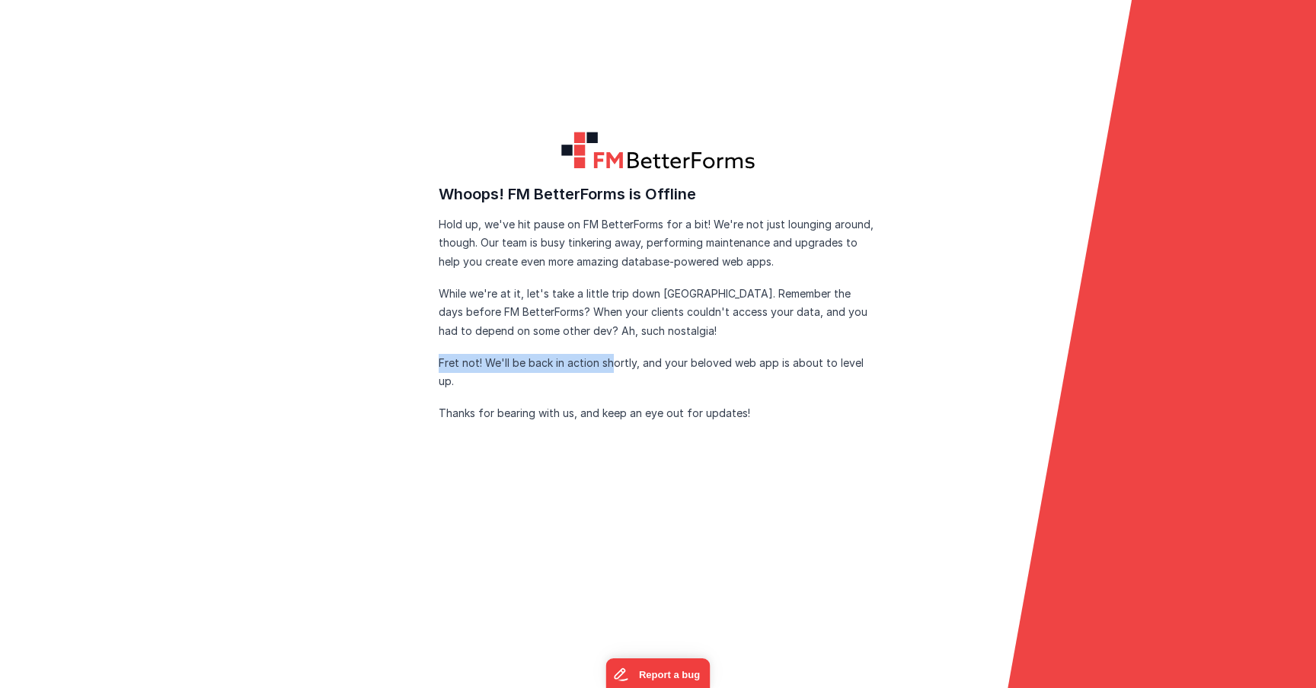
click at [614, 366] on div "Whoops! FM BetterForms is Offline Hold up, we've hit pause on FM BetterForms fo…" at bounding box center [658, 302] width 439 height 241
